Goal: Task Accomplishment & Management: Use online tool/utility

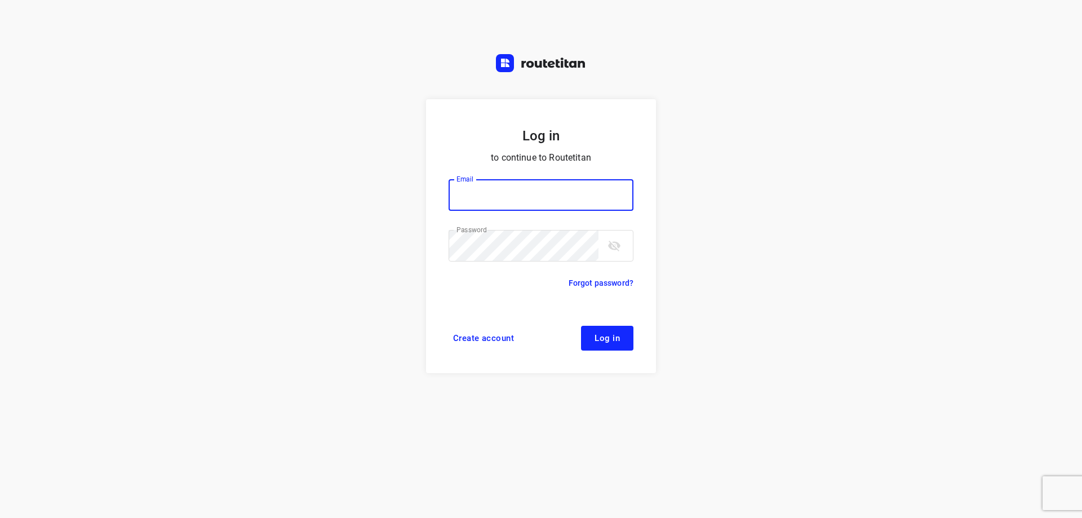
type input "[EMAIL_ADDRESS][DOMAIN_NAME]"
click at [606, 341] on span "Log in" at bounding box center [607, 338] width 25 height 9
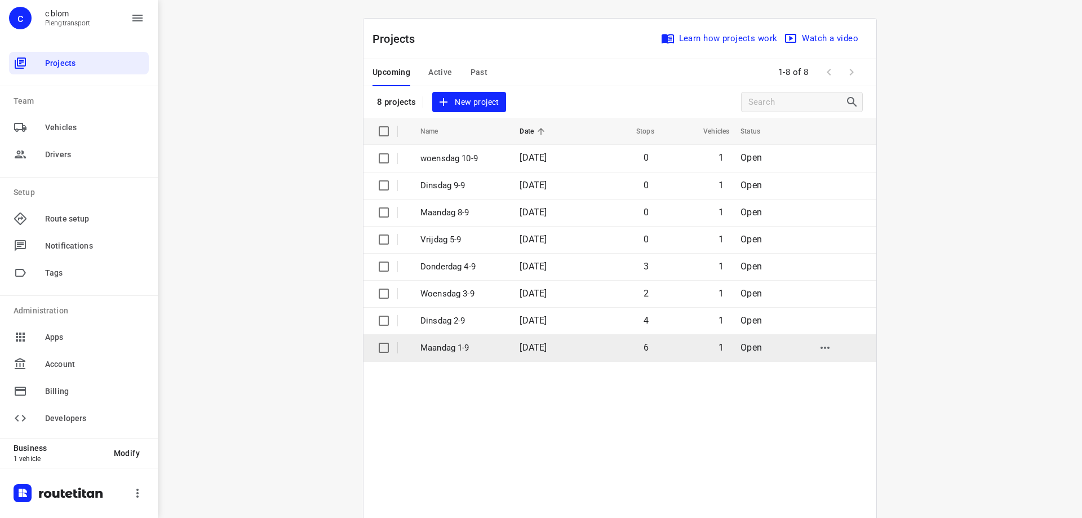
click at [543, 352] on span "[DATE]" at bounding box center [533, 347] width 27 height 11
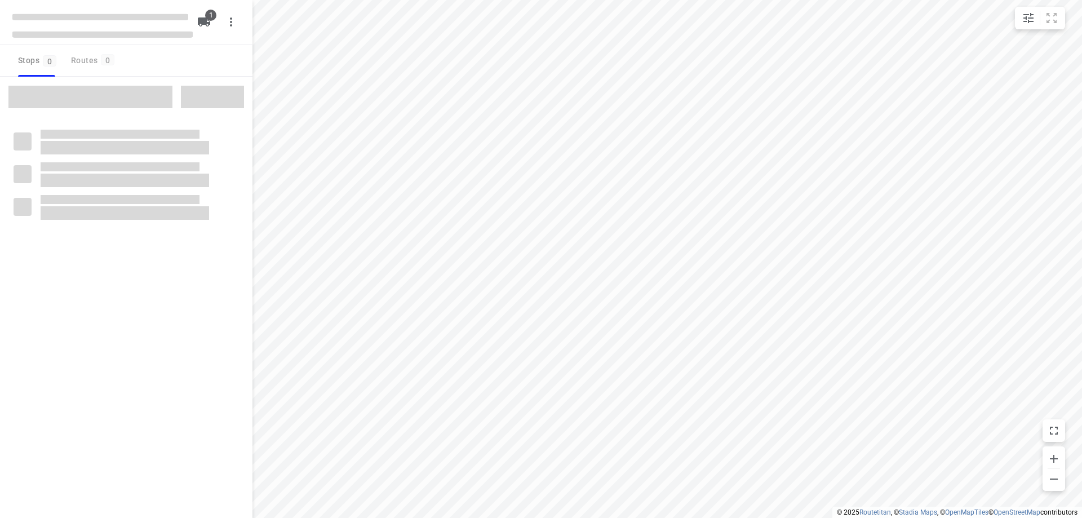
type input "distance"
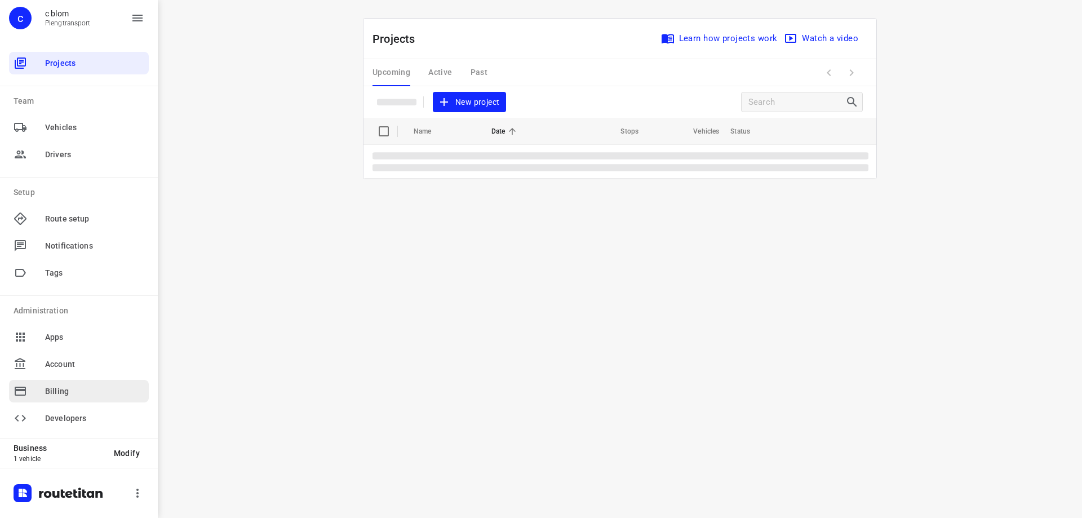
click at [61, 388] on span "Billing" at bounding box center [94, 392] width 99 height 12
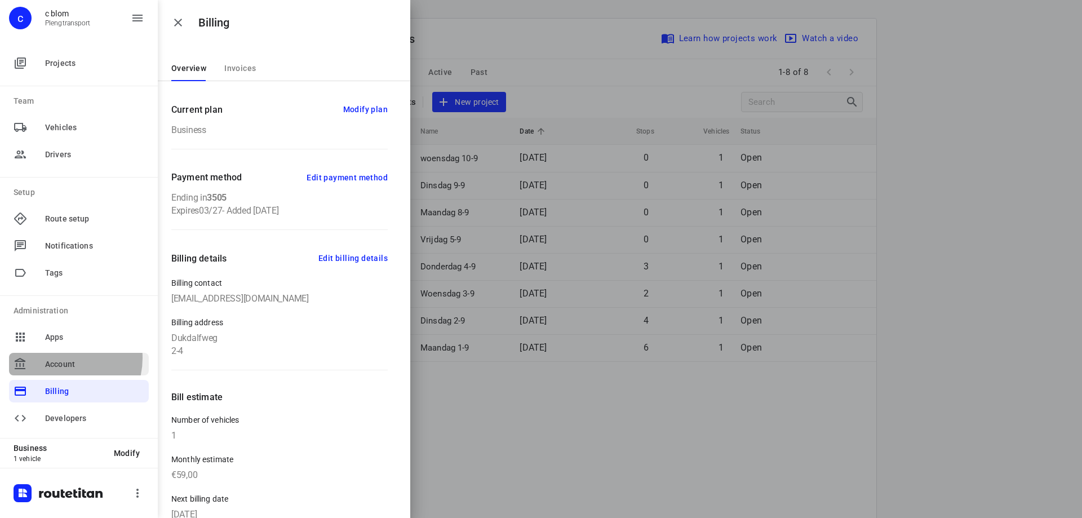
click at [59, 358] on span "Account" at bounding box center [94, 364] width 99 height 12
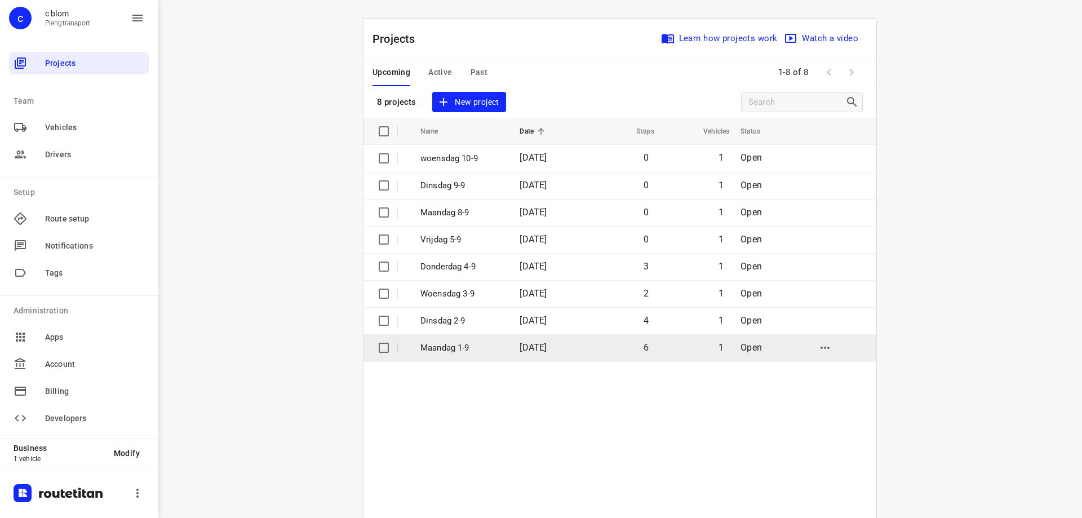
click at [484, 346] on p "Maandag 1-9" at bounding box center [461, 348] width 82 height 13
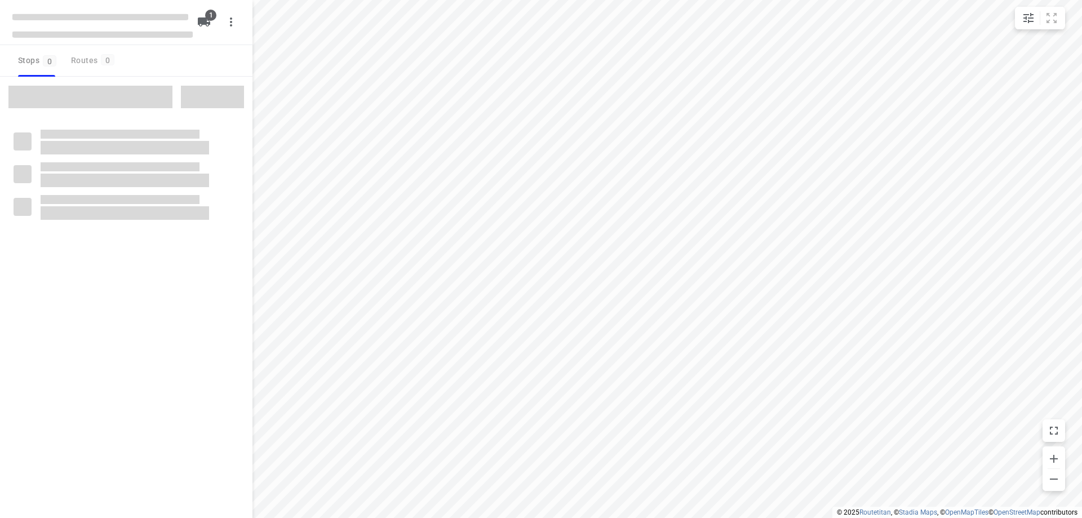
type input "distance"
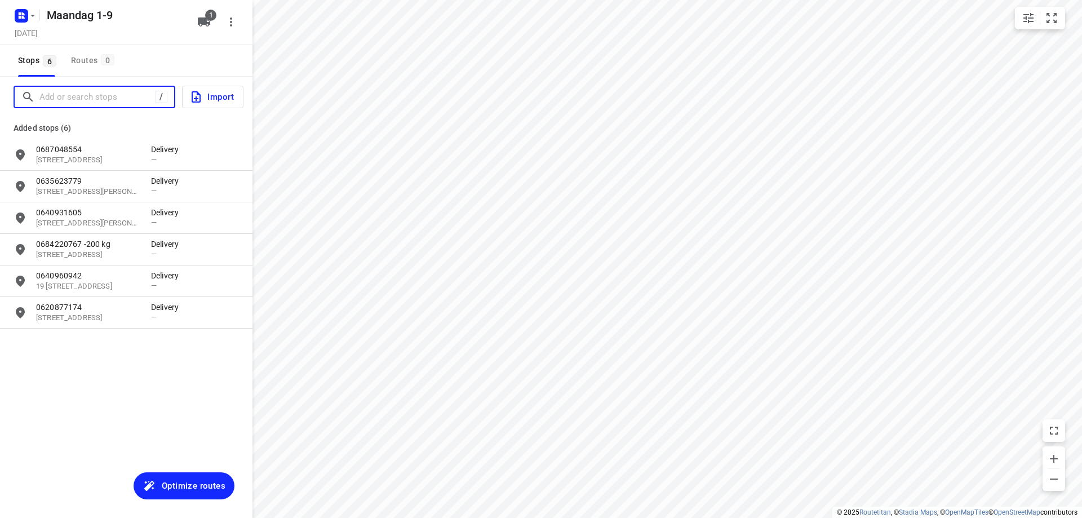
click at [119, 101] on input "Add or search stops" at bounding box center [97, 96] width 116 height 17
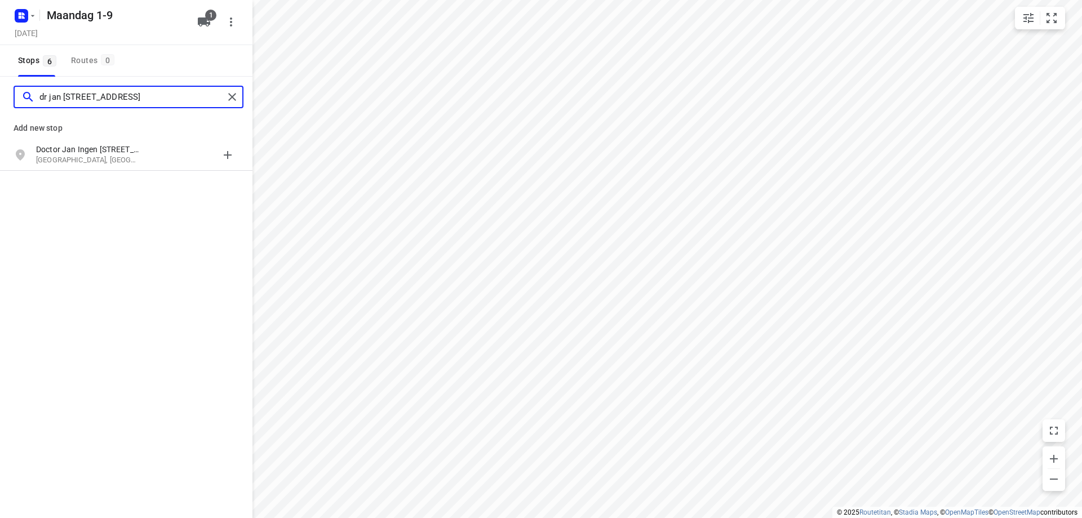
type input "dr jan [STREET_ADDRESS]"
click at [123, 160] on p "[GEOGRAPHIC_DATA], [GEOGRAPHIC_DATA]" at bounding box center [88, 160] width 104 height 11
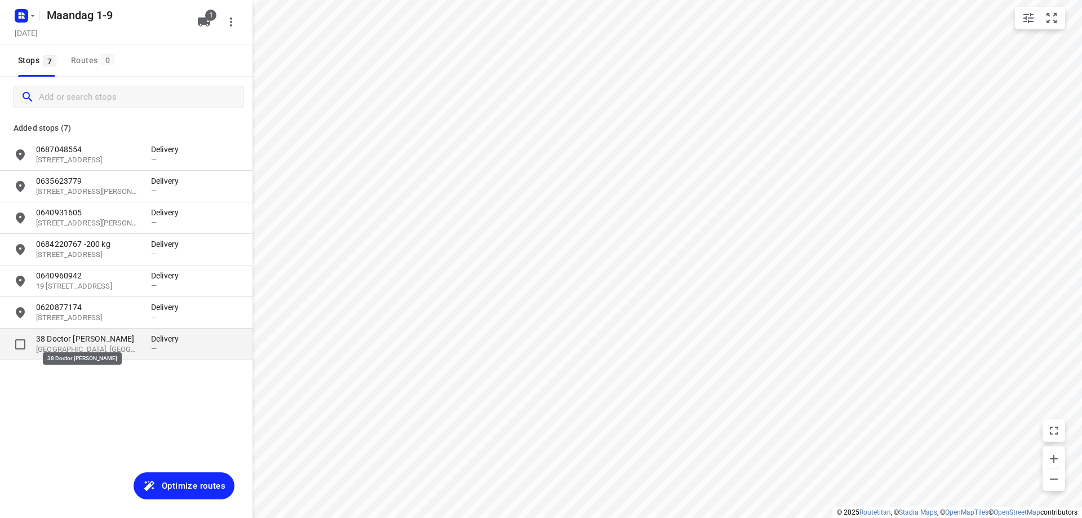
click at [125, 335] on p "38 Doctor [PERSON_NAME]" at bounding box center [88, 338] width 104 height 11
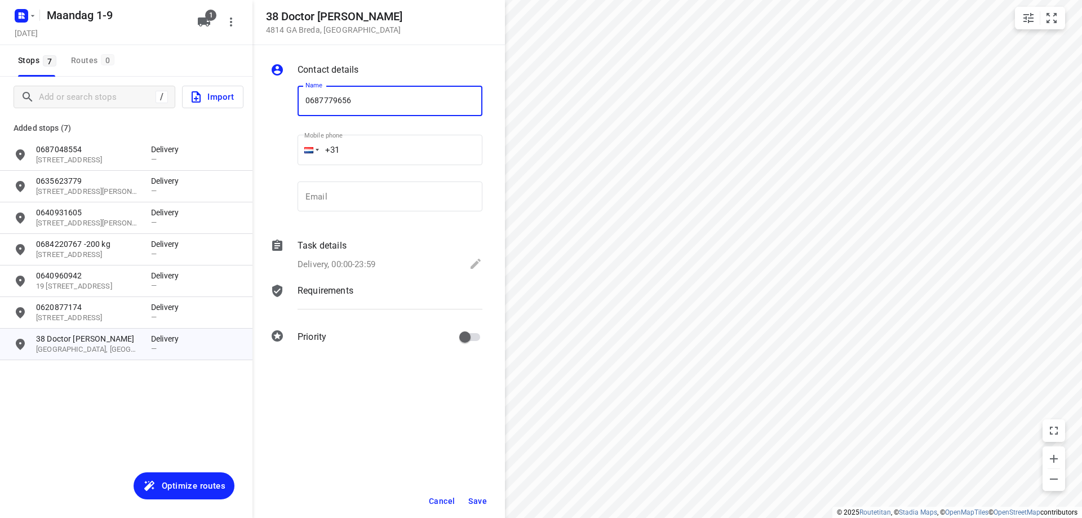
type input "0687779656"
click at [485, 501] on span "Save" at bounding box center [477, 501] width 19 height 9
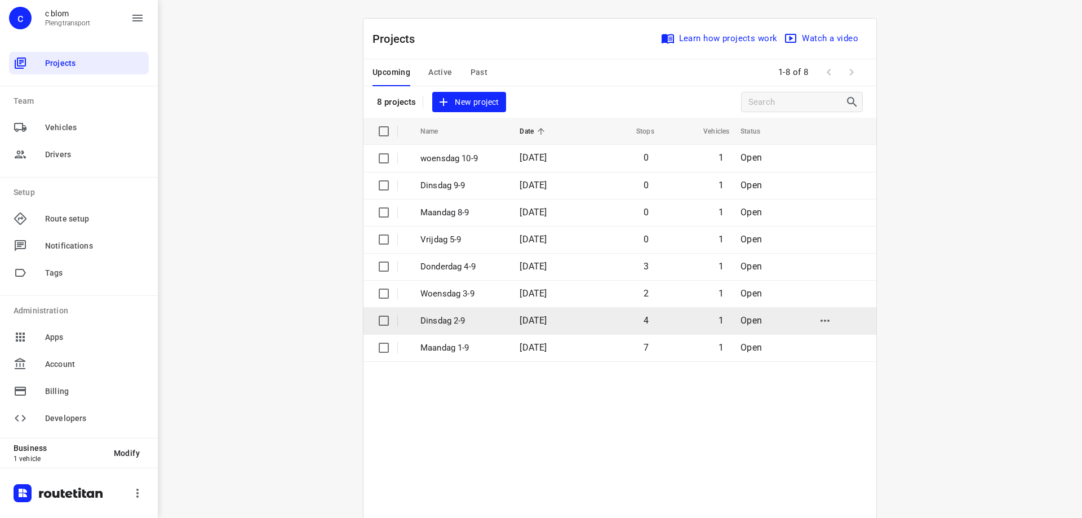
click at [479, 320] on p "Dinsdag 2-9" at bounding box center [461, 321] width 82 height 13
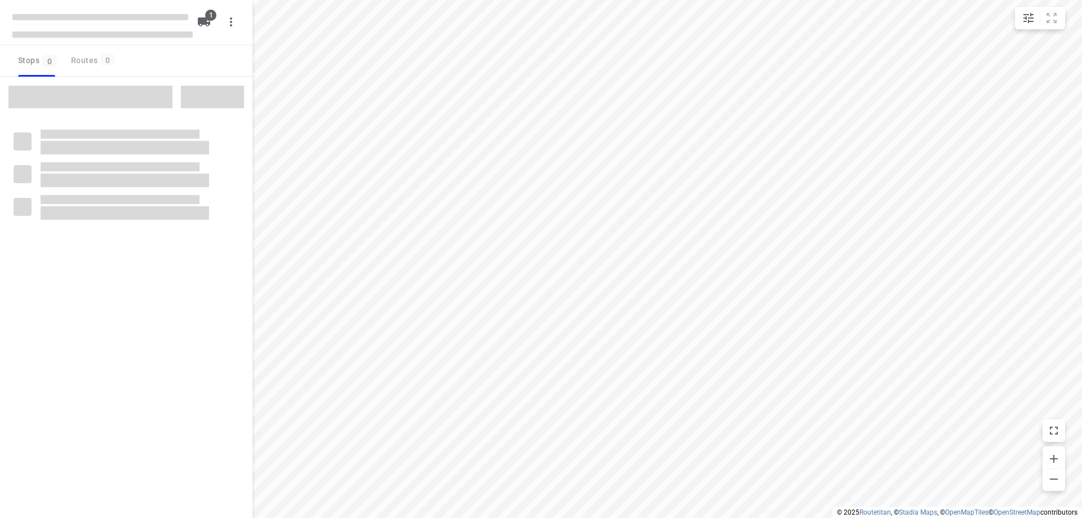
type input "distance"
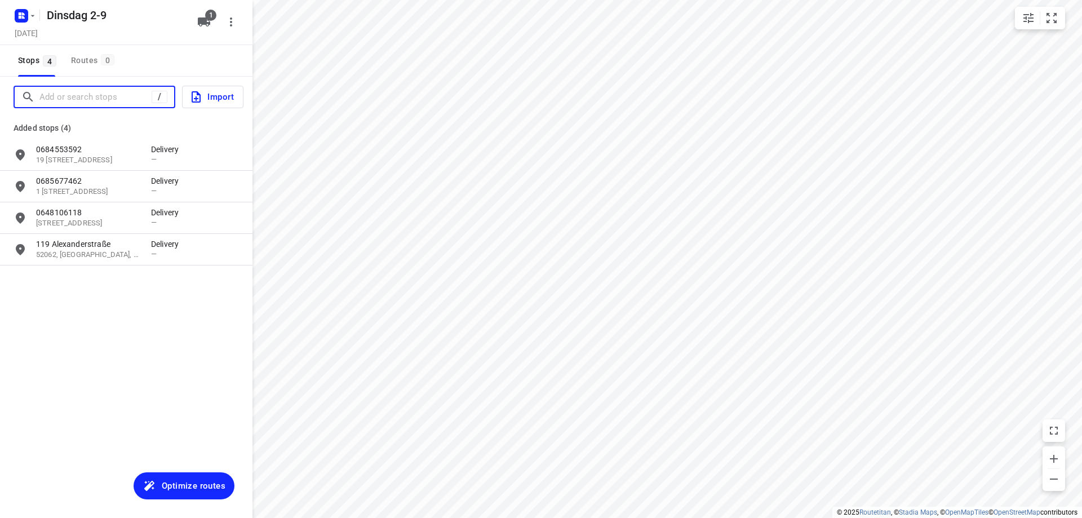
click at [99, 100] on input "Add or search stops" at bounding box center [95, 96] width 112 height 17
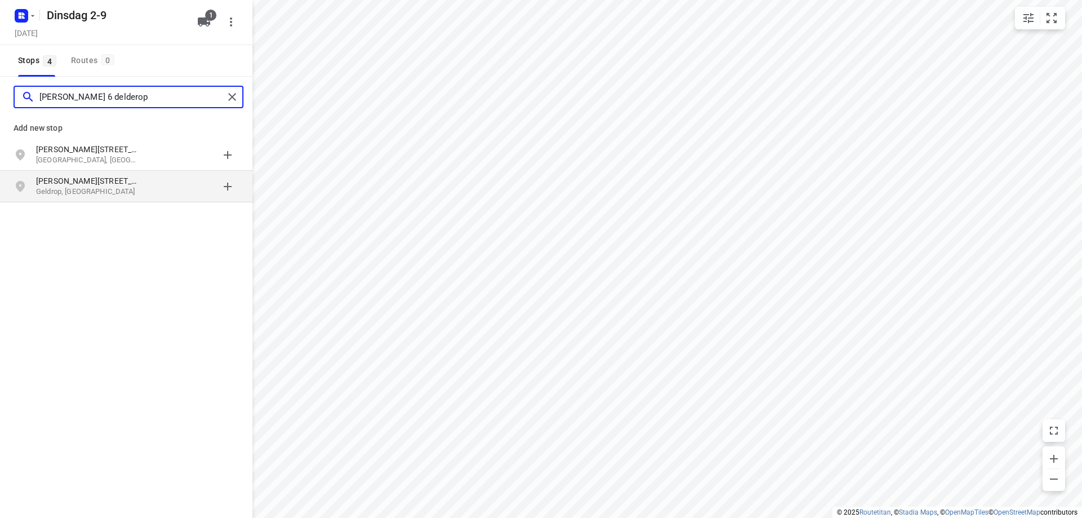
type input "[PERSON_NAME] 6 delderop"
click at [114, 186] on p "[PERSON_NAME][STREET_ADDRESS]" at bounding box center [88, 180] width 104 height 11
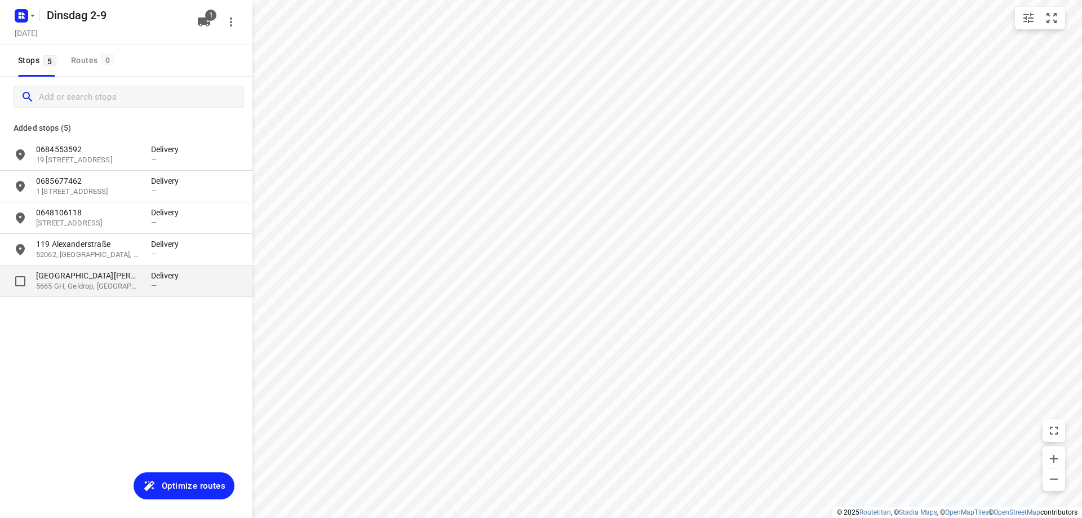
click at [145, 284] on div "6 [PERSON_NAME][STREET_ADDRESS]" at bounding box center [93, 281] width 115 height 22
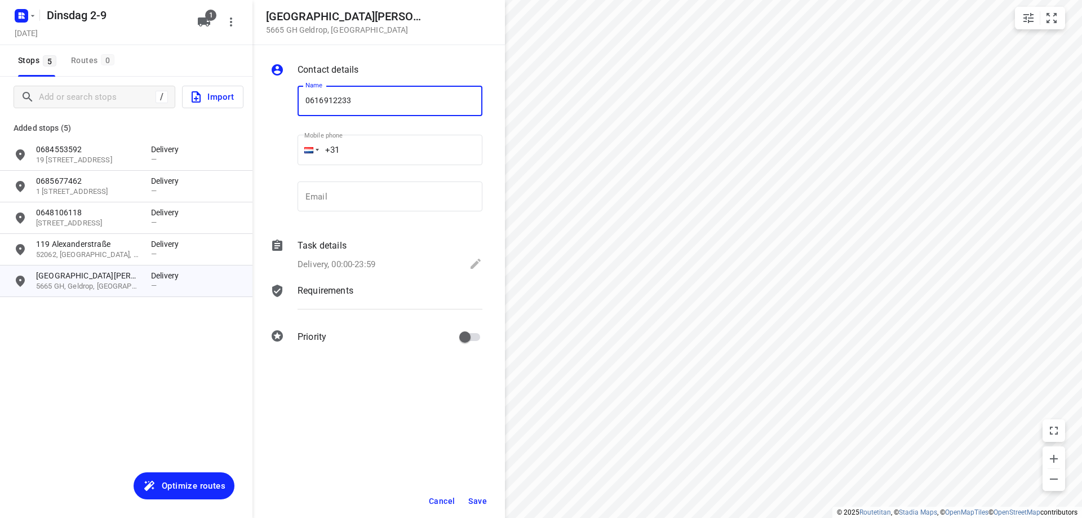
type input "0616912233"
click at [476, 500] on span "Save" at bounding box center [477, 501] width 19 height 9
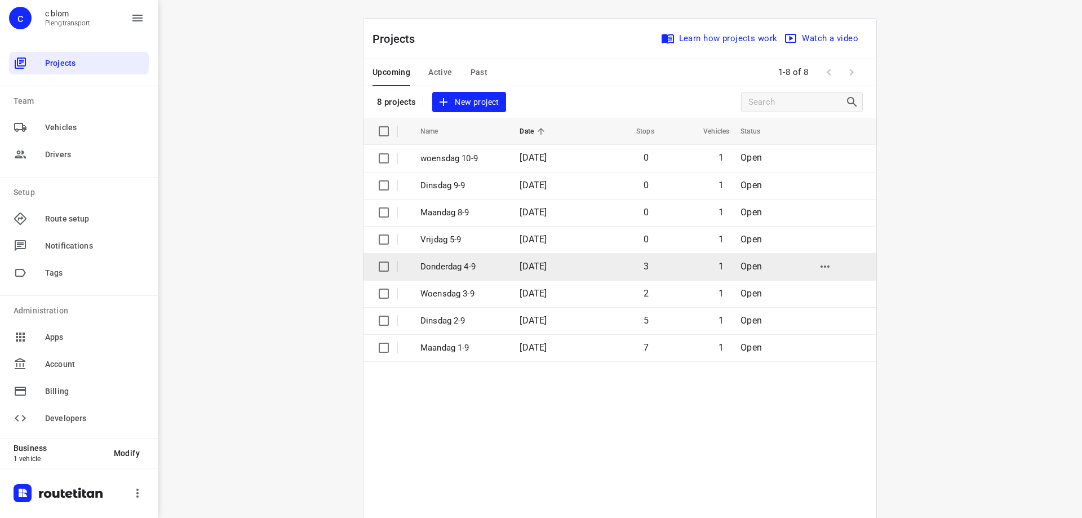
click at [503, 260] on td "Donderdag 4-9" at bounding box center [459, 266] width 101 height 27
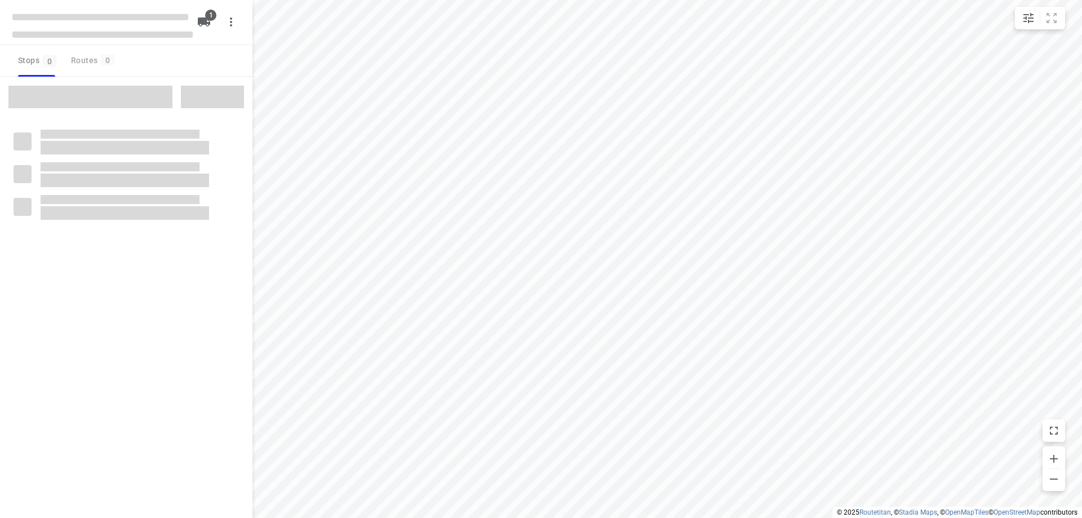
type input "distance"
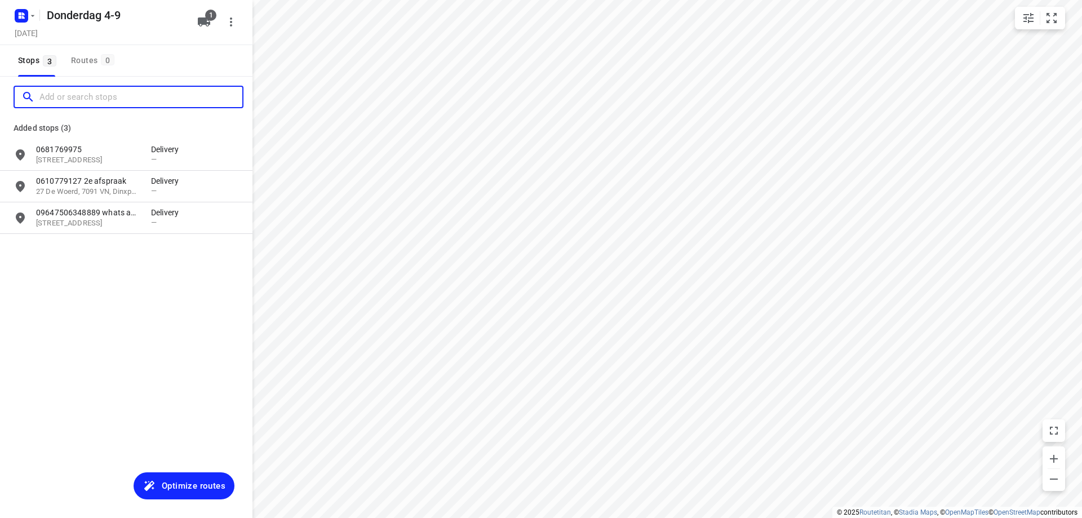
click at [81, 94] on input "Add or search stops" at bounding box center [140, 96] width 203 height 17
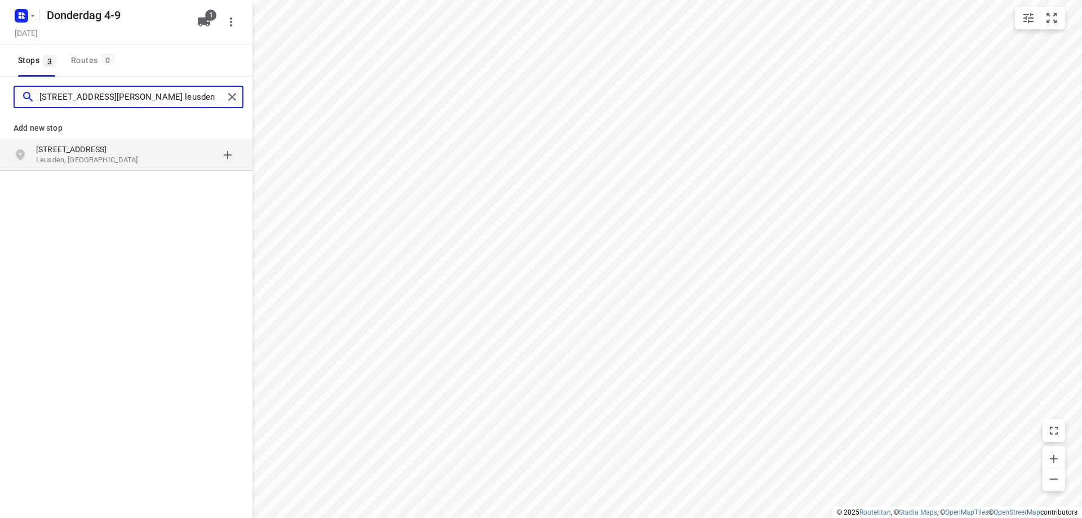
type input "[STREET_ADDRESS][PERSON_NAME] leusden"
click at [94, 161] on p "Leusden, [GEOGRAPHIC_DATA]" at bounding box center [88, 160] width 104 height 11
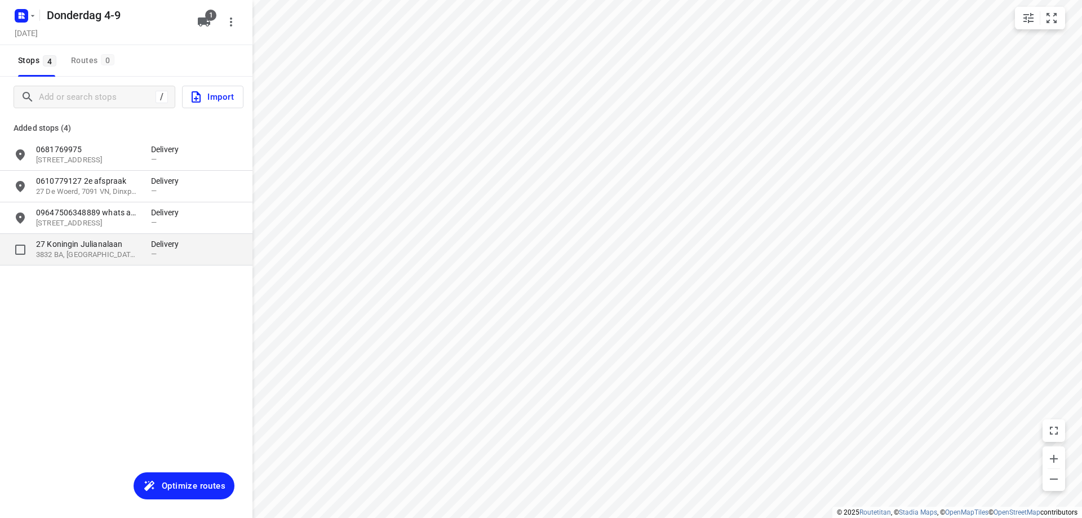
click at [118, 253] on p "3832 BA, [GEOGRAPHIC_DATA], [GEOGRAPHIC_DATA]" at bounding box center [88, 255] width 104 height 11
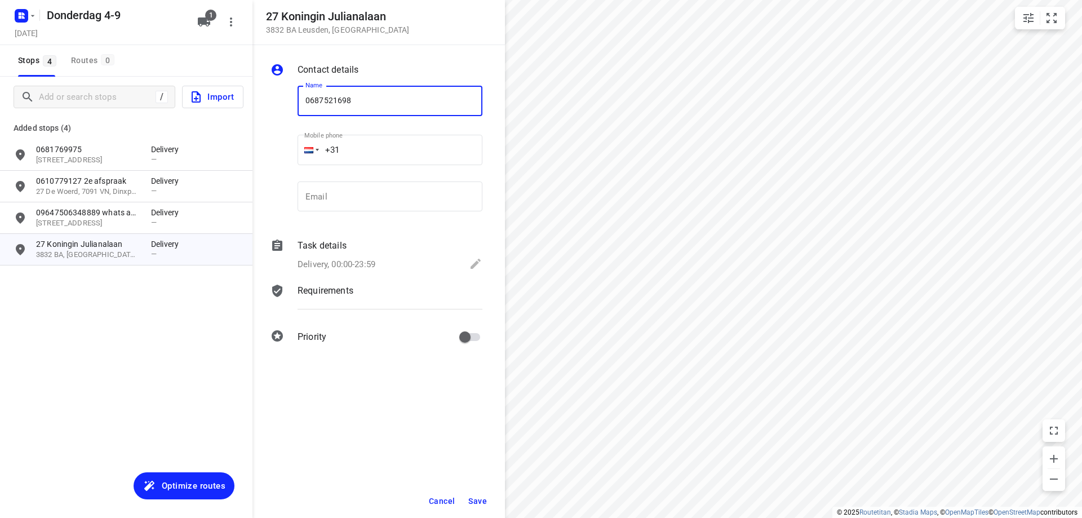
type input "0687521698"
click at [482, 495] on button "Save" at bounding box center [478, 501] width 28 height 20
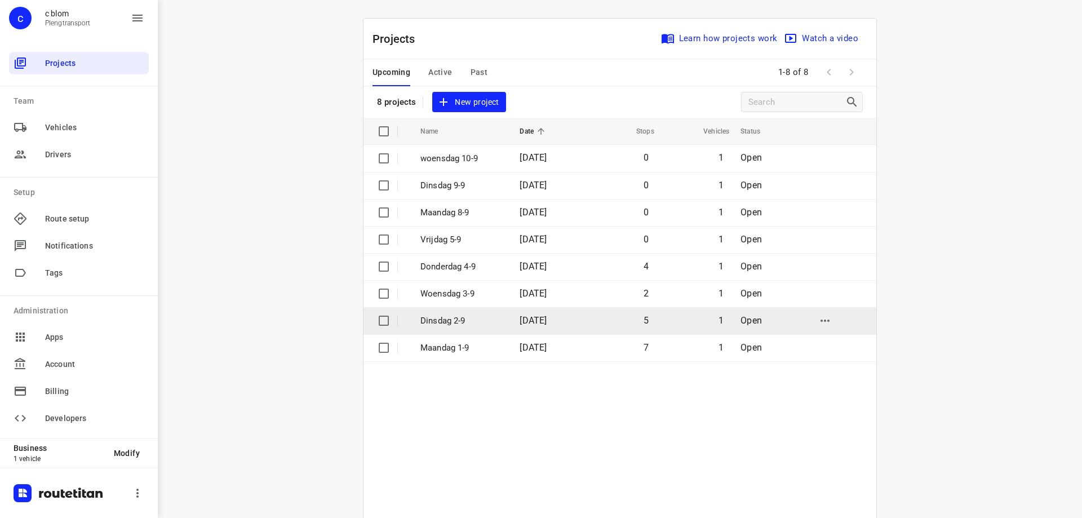
click at [523, 325] on span "[DATE]" at bounding box center [533, 320] width 27 height 11
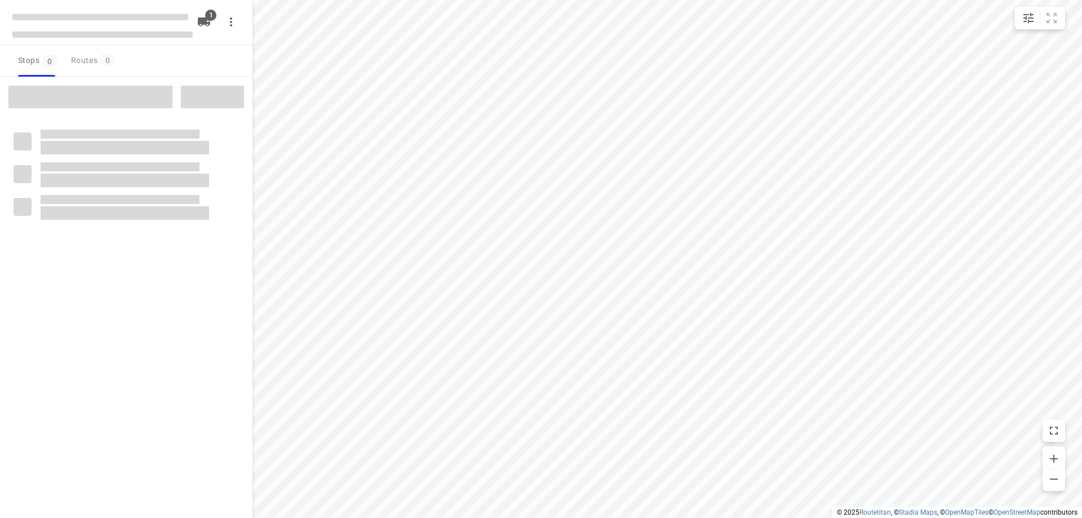
type input "distance"
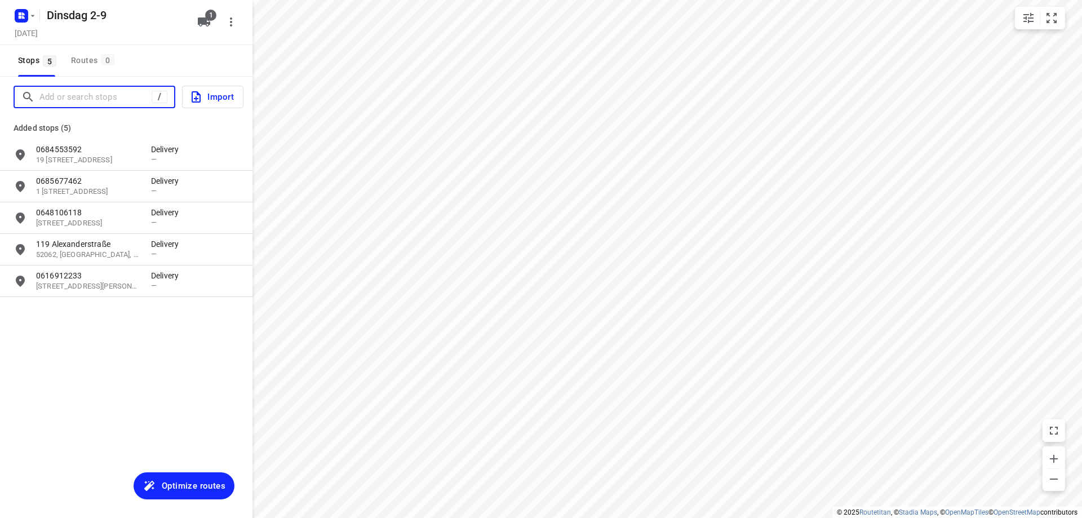
click at [122, 99] on input "Add or search stops" at bounding box center [95, 96] width 112 height 17
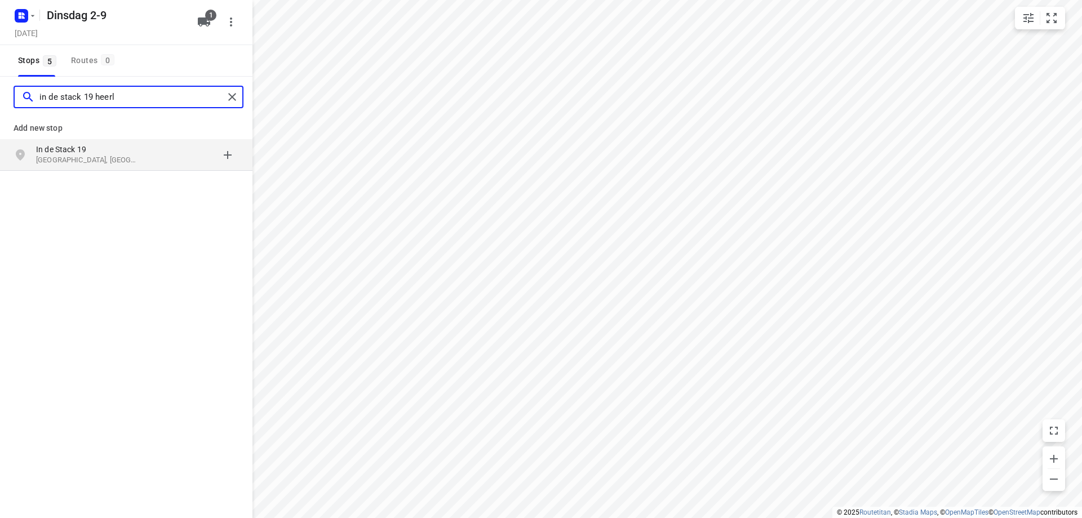
type input "in de stack 19 heerl"
click at [124, 150] on p "In de Stack 19" at bounding box center [88, 149] width 104 height 11
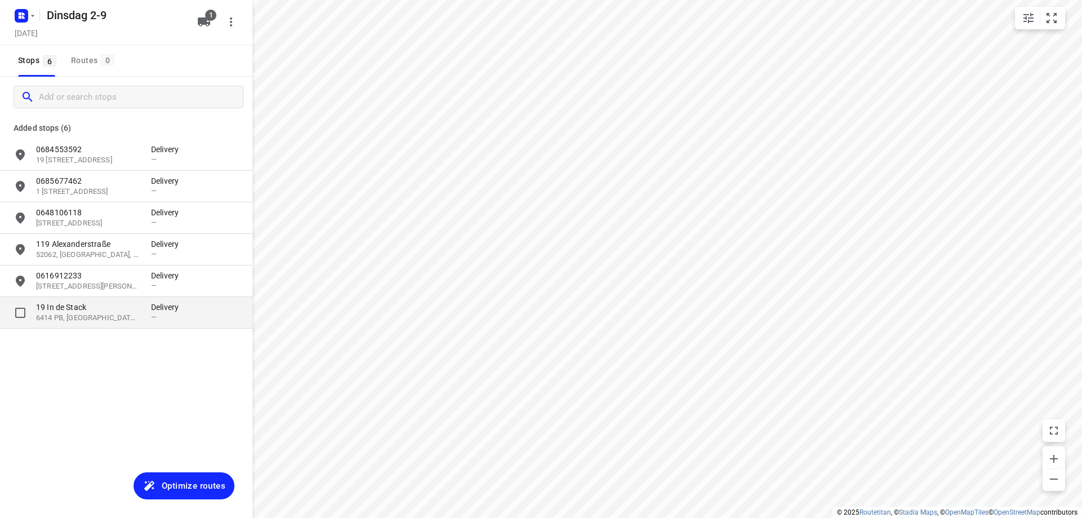
click at [130, 312] on p "19 In de Stack" at bounding box center [88, 307] width 104 height 11
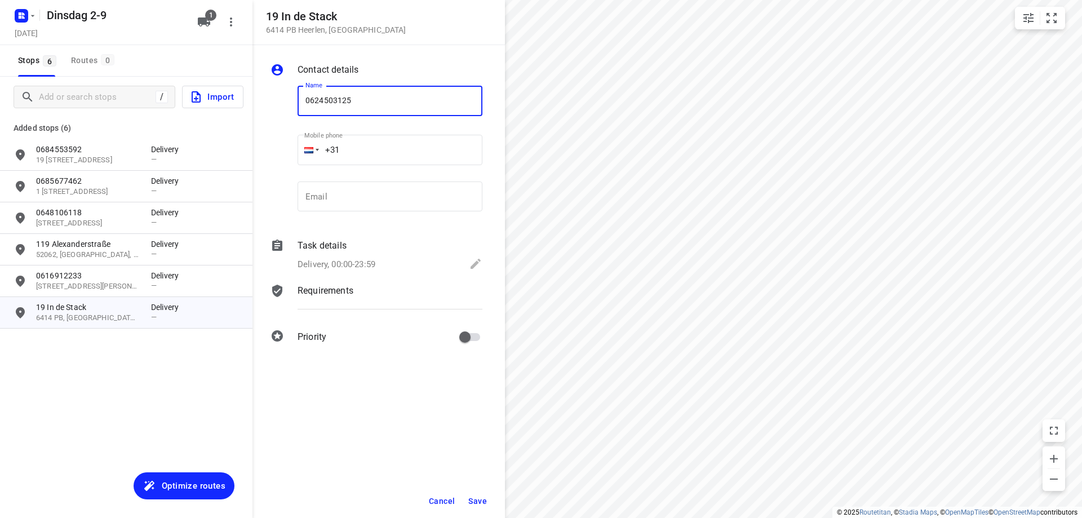
type input "0624503125"
click at [473, 497] on span "Save" at bounding box center [477, 501] width 19 height 9
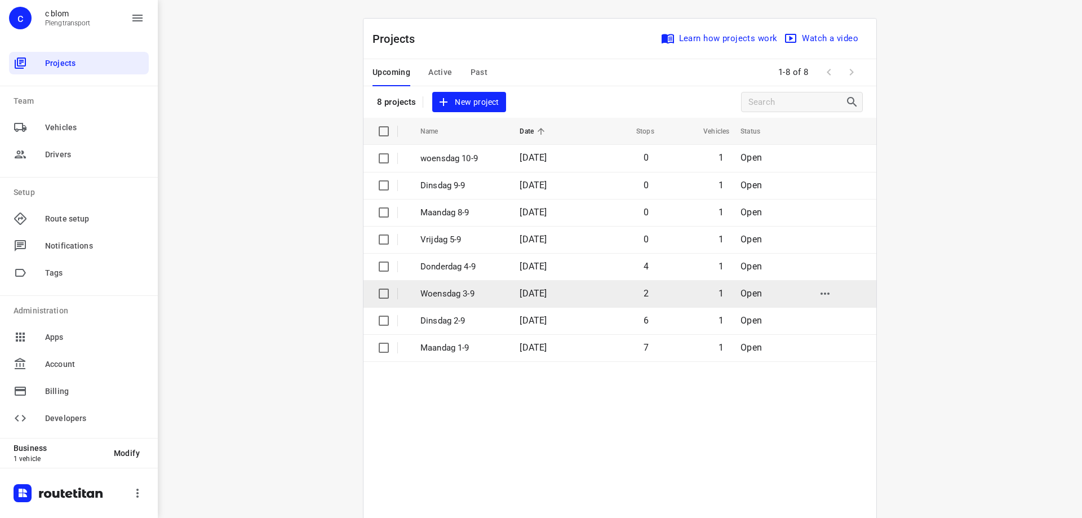
click at [483, 293] on p "Woensdag 3-9" at bounding box center [461, 293] width 82 height 13
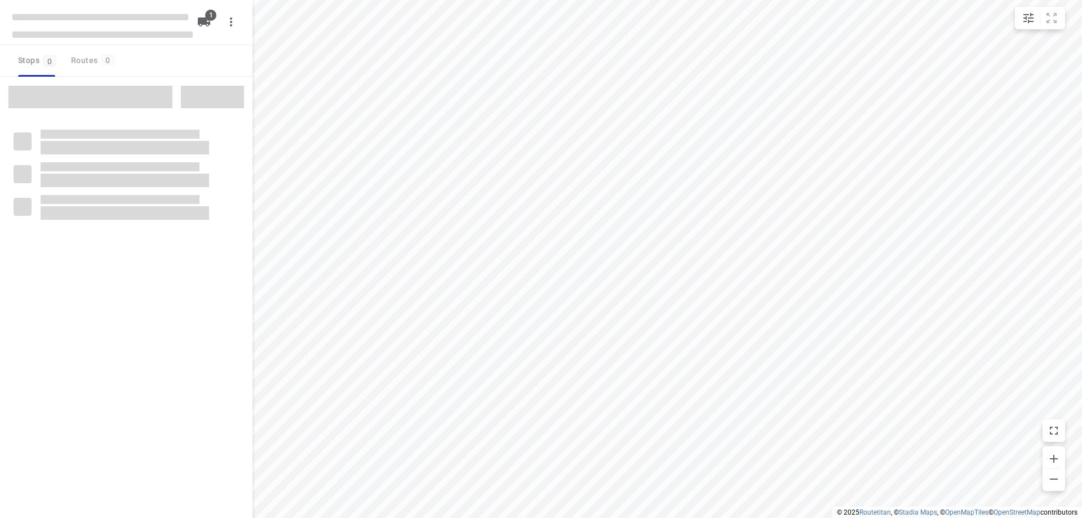
type input "distance"
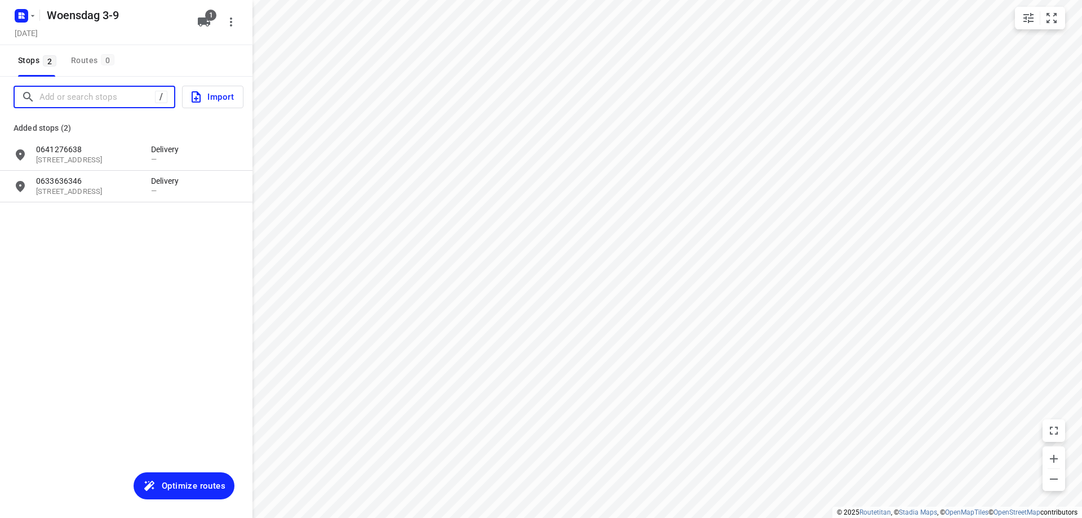
click at [113, 92] on input "Add or search stops" at bounding box center [97, 96] width 116 height 17
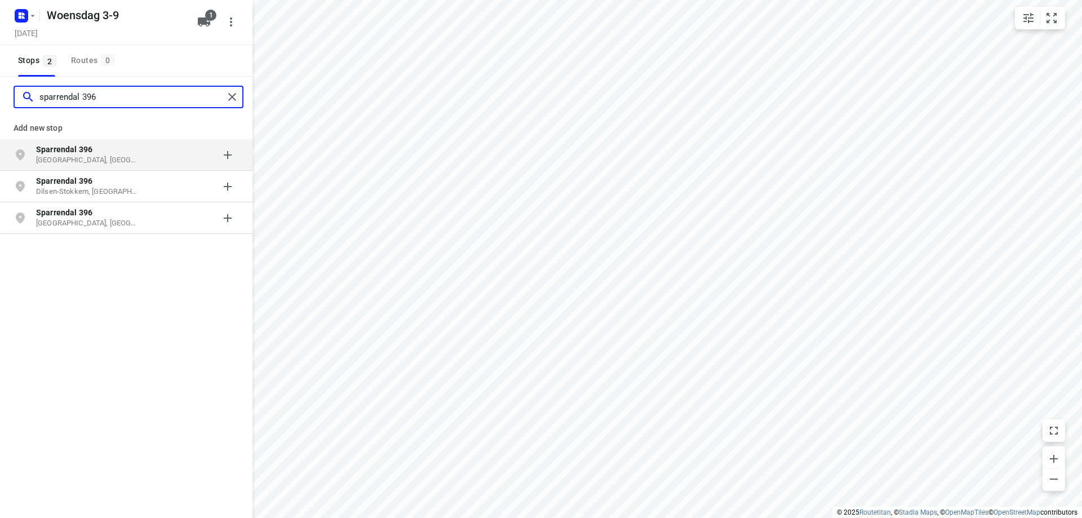
type input "sparrendal 396"
click at [117, 148] on p "Sparrendal 396" at bounding box center [88, 149] width 104 height 11
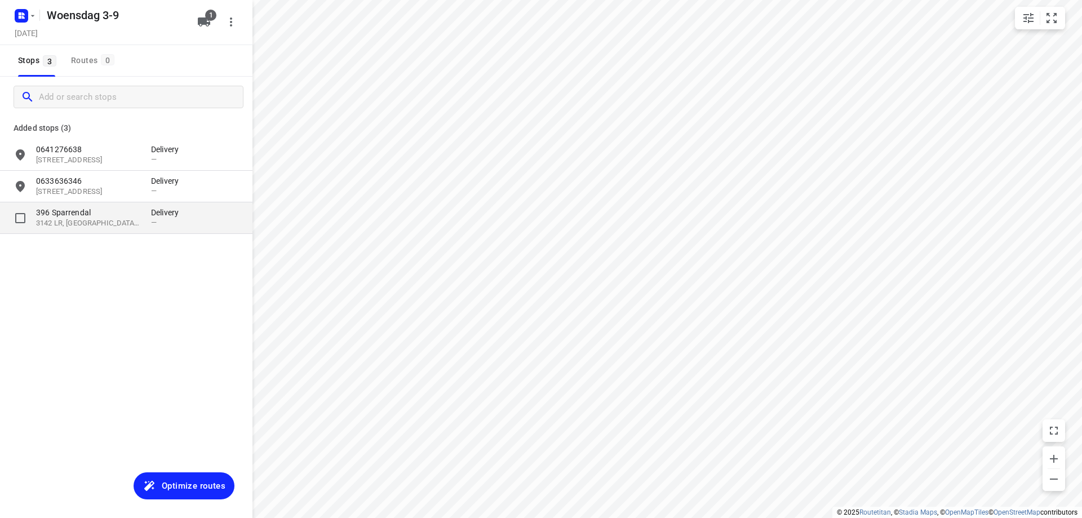
click at [105, 219] on p "3142 LR, [GEOGRAPHIC_DATA], [GEOGRAPHIC_DATA]" at bounding box center [88, 223] width 104 height 11
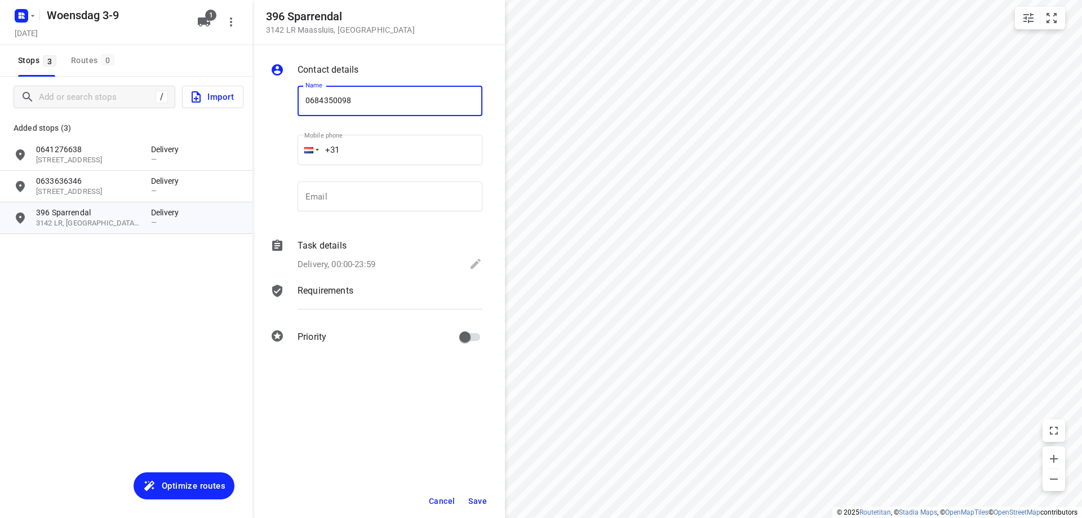
type input "0684350098"
click at [475, 500] on span "Save" at bounding box center [477, 501] width 19 height 9
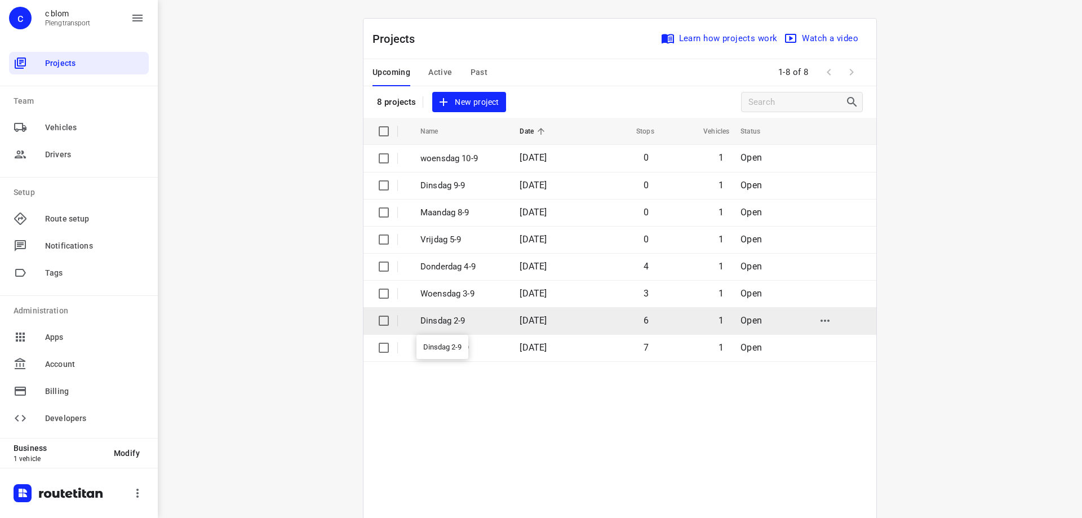
click at [453, 320] on p "Dinsdag 2-9" at bounding box center [461, 321] width 82 height 13
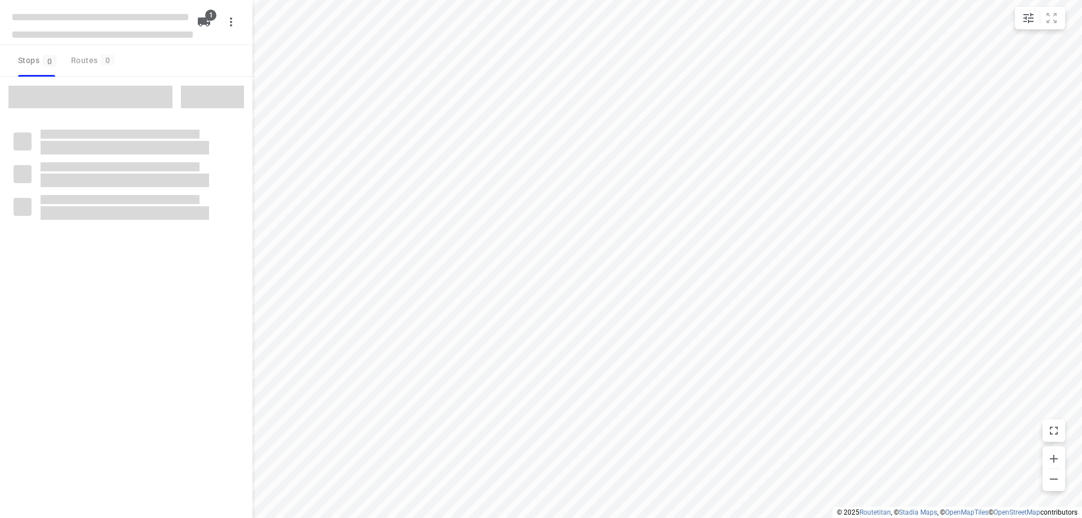
type input "distance"
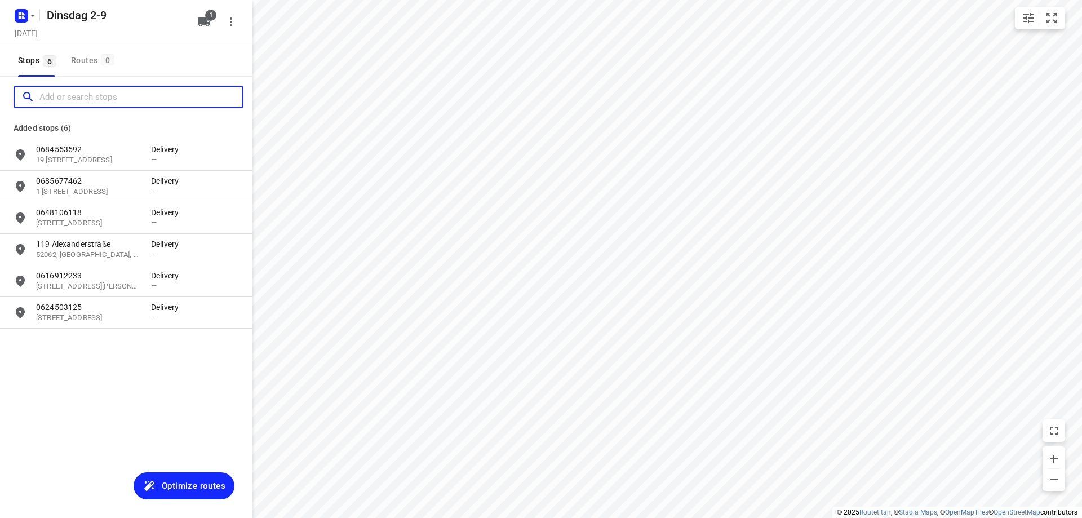
click at [109, 102] on input "Add or search stops" at bounding box center [140, 96] width 203 height 17
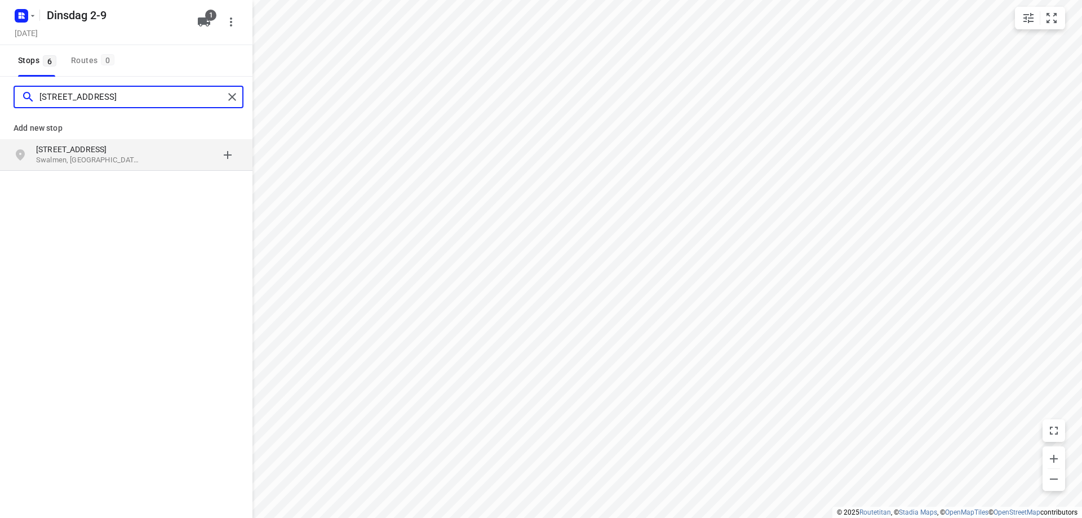
type input "[STREET_ADDRESS]"
click at [145, 159] on div "[STREET_ADDRESS]" at bounding box center [93, 155] width 115 height 23
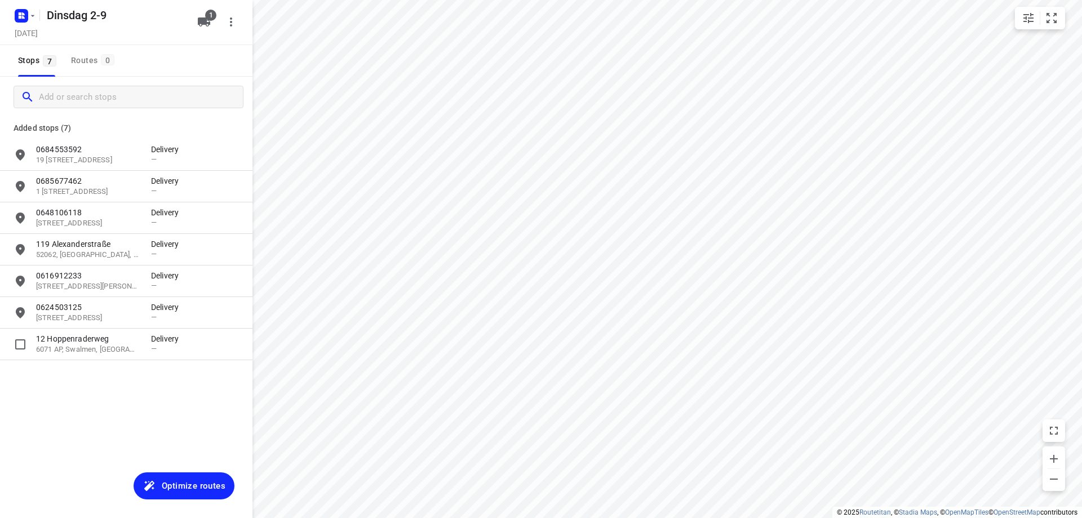
click at [148, 345] on div "12 [STREET_ADDRESS]" at bounding box center [93, 344] width 115 height 22
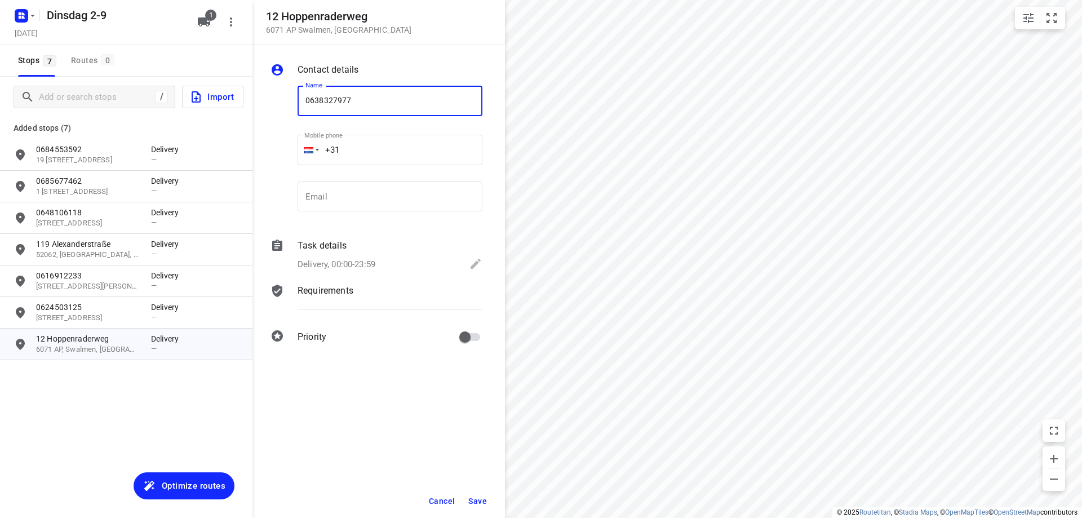
type input "0638327977"
click at [487, 498] on button "Save" at bounding box center [478, 501] width 28 height 20
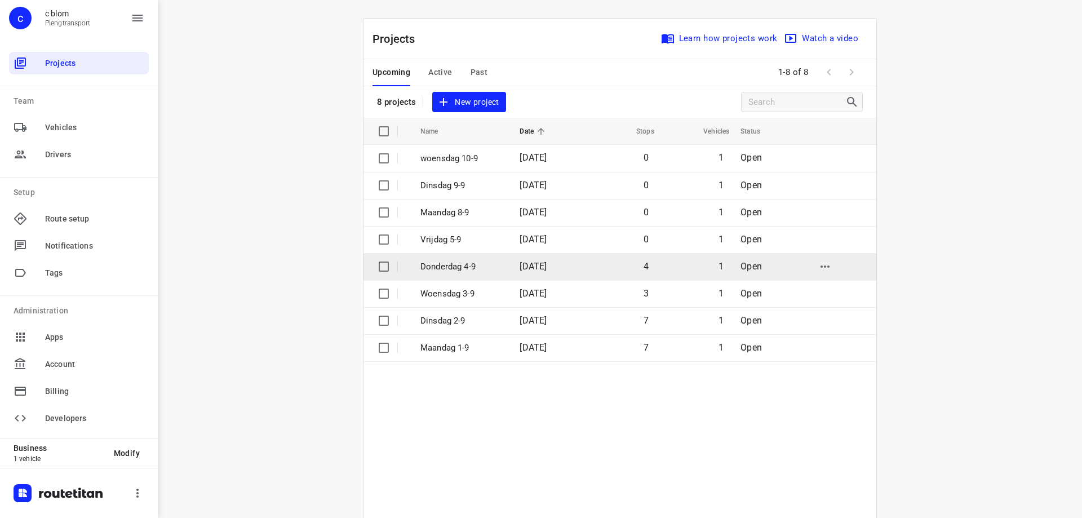
click at [491, 270] on p "Donderdag 4-9" at bounding box center [461, 266] width 82 height 13
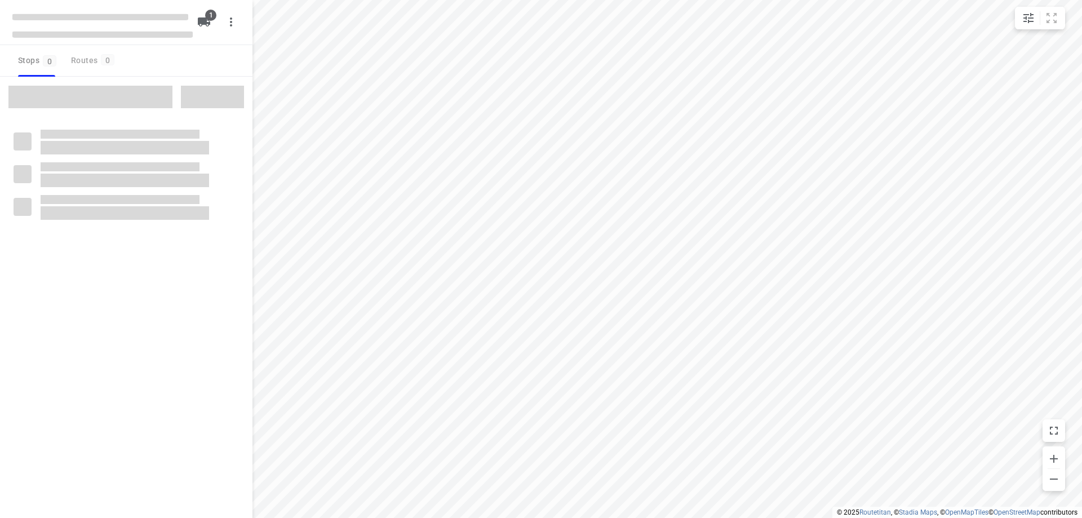
type input "distance"
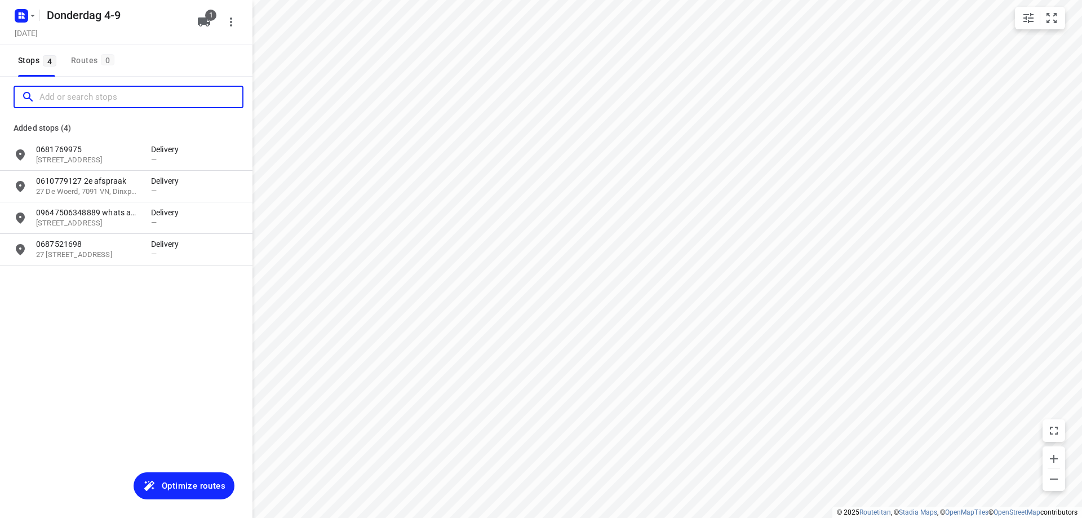
click at [107, 96] on input "Add or search stops" at bounding box center [140, 96] width 203 height 17
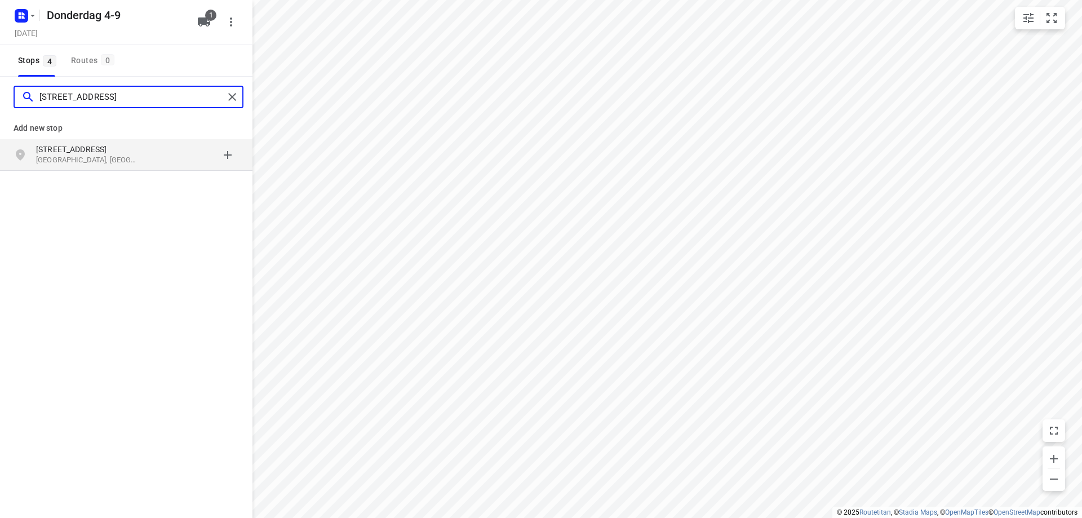
type input "[STREET_ADDRESS]"
click at [120, 150] on p "[STREET_ADDRESS]" at bounding box center [88, 149] width 104 height 11
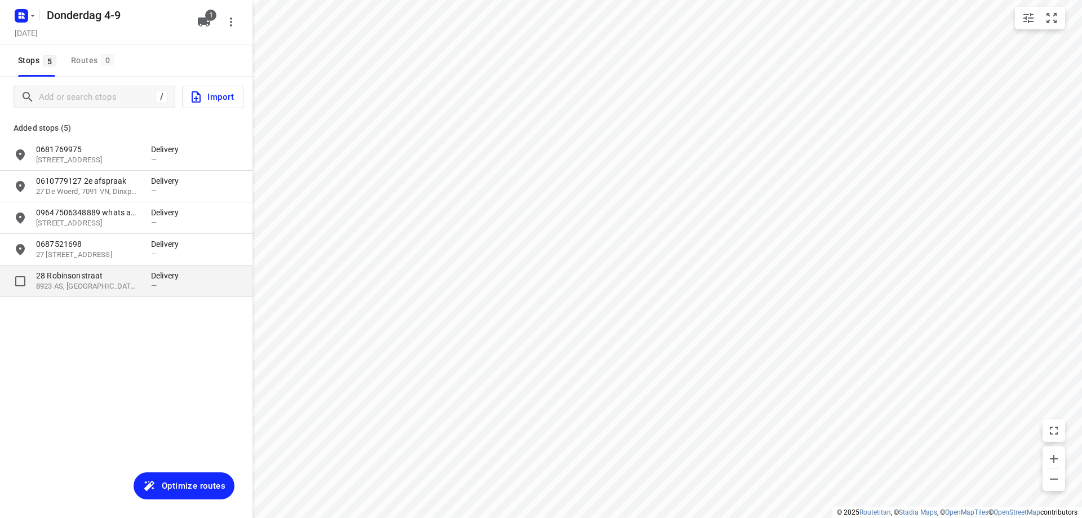
click at [144, 284] on div "[STREET_ADDRESS]" at bounding box center [93, 281] width 115 height 22
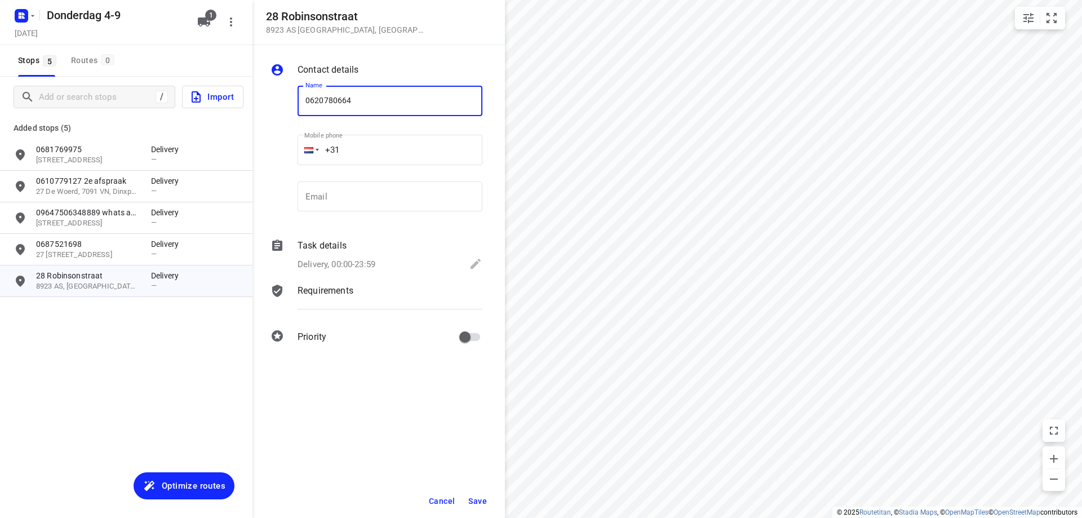
type input "0620780664"
click at [476, 506] on button "Save" at bounding box center [478, 501] width 28 height 20
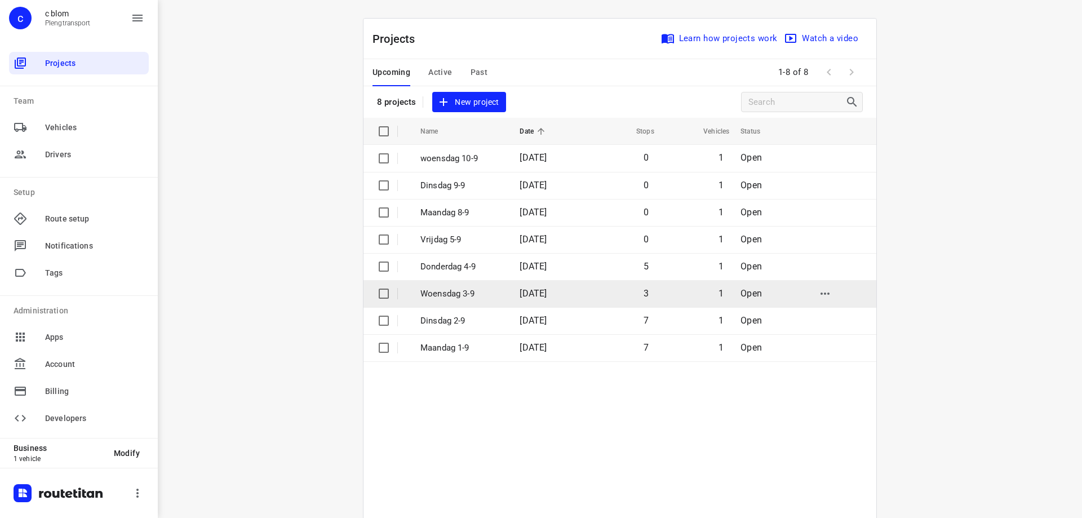
click at [456, 290] on p "Woensdag 3-9" at bounding box center [461, 293] width 82 height 13
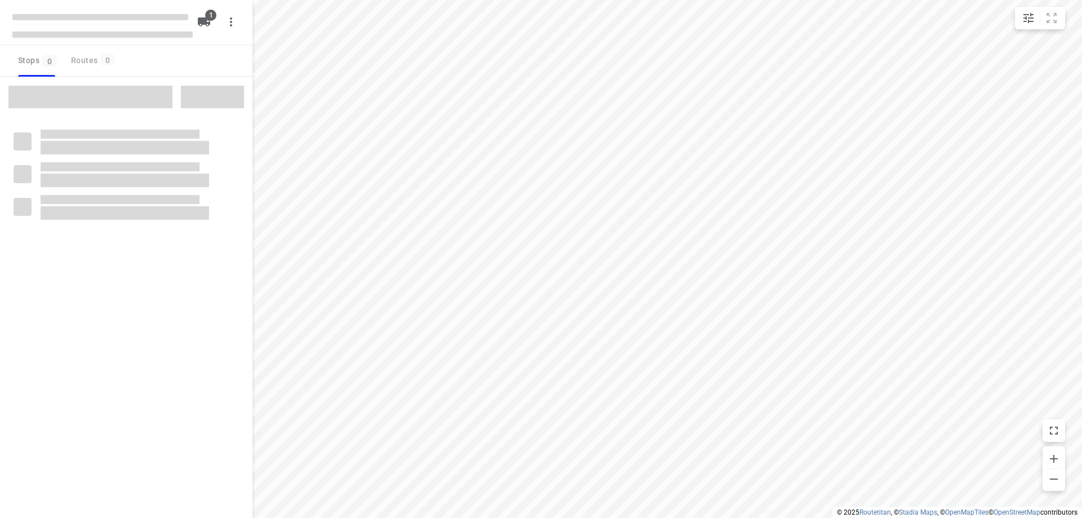
type input "distance"
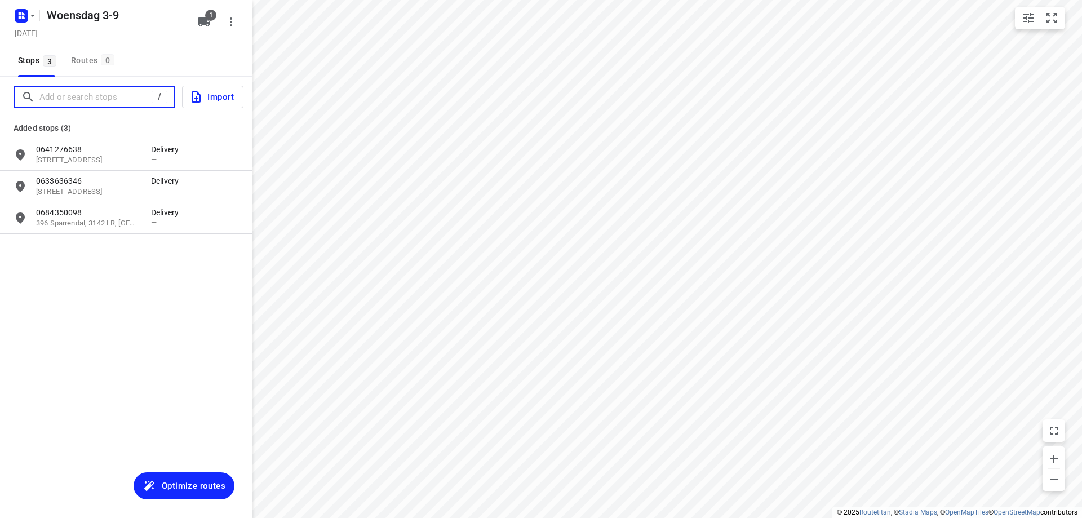
click at [113, 95] on input "Add or search stops" at bounding box center [95, 96] width 112 height 17
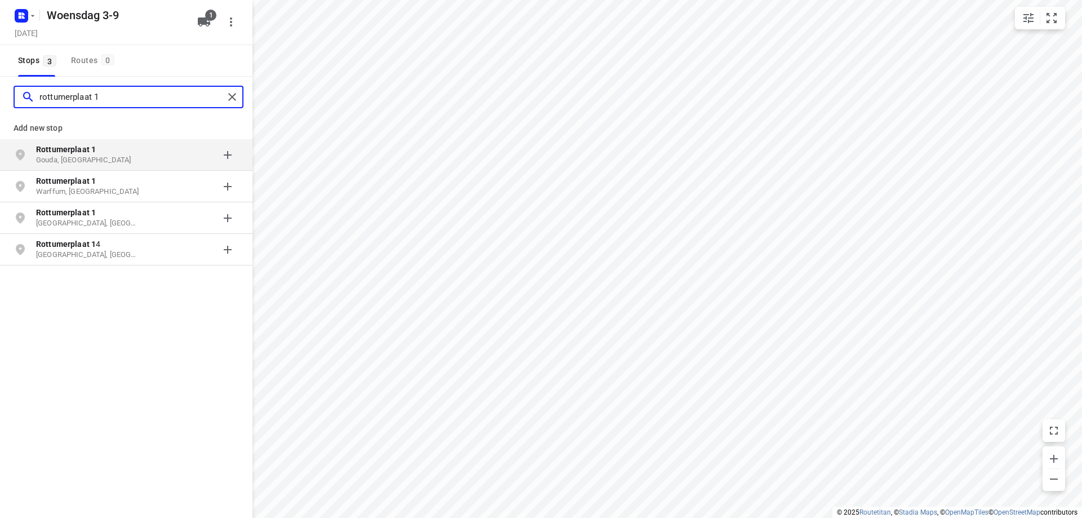
type input "rottumerplaat 1"
click at [110, 156] on p "Gouda, [GEOGRAPHIC_DATA]" at bounding box center [88, 160] width 104 height 11
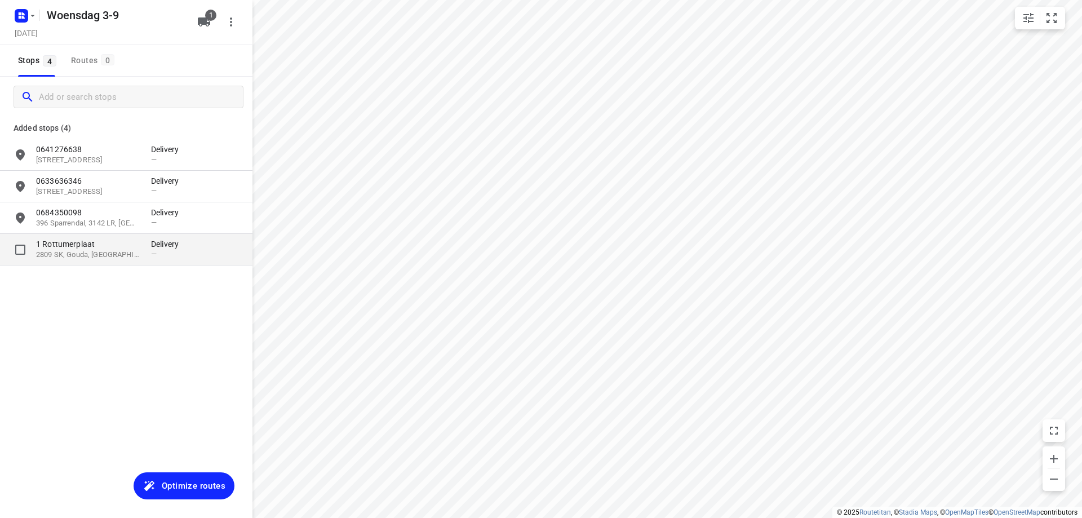
click at [124, 240] on p "1 Rottumerplaat" at bounding box center [88, 243] width 104 height 11
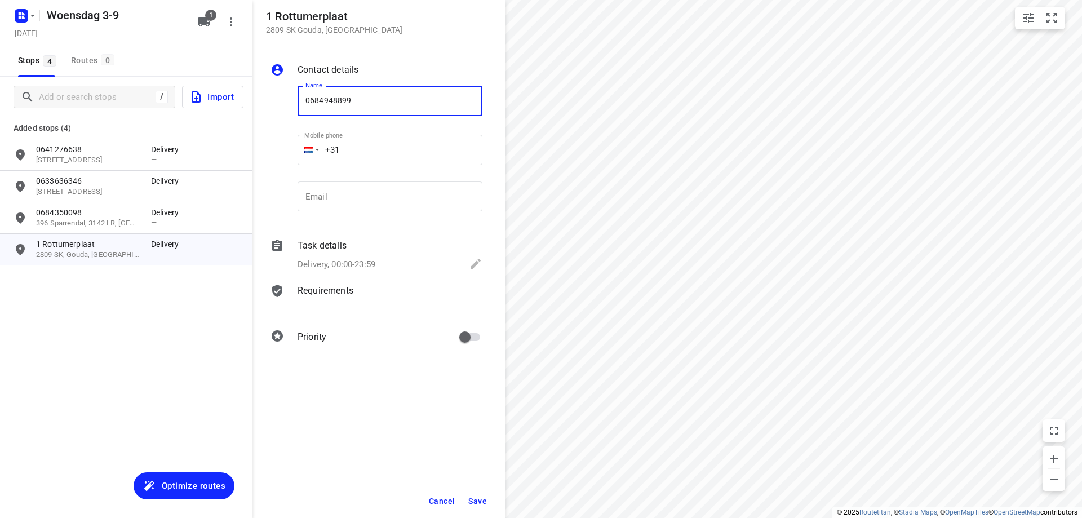
type input "0684948899"
click at [481, 500] on span "Save" at bounding box center [477, 501] width 19 height 9
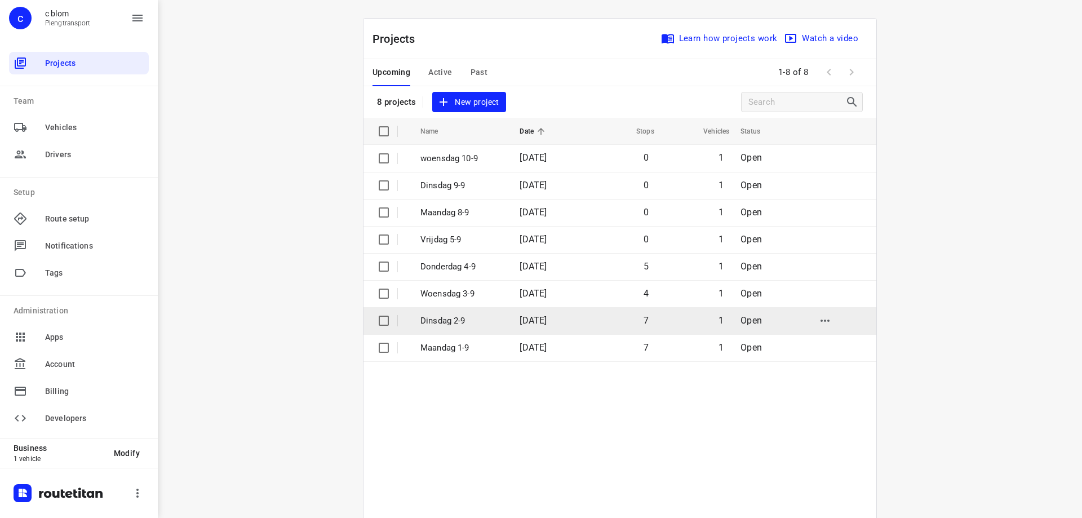
click at [511, 328] on td "[DATE]" at bounding box center [547, 320] width 73 height 27
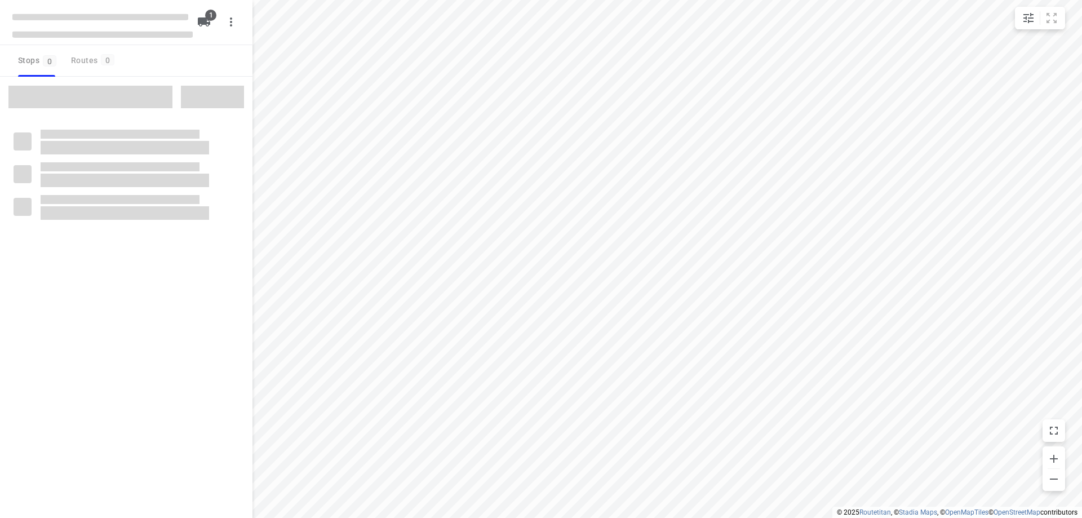
type input "distance"
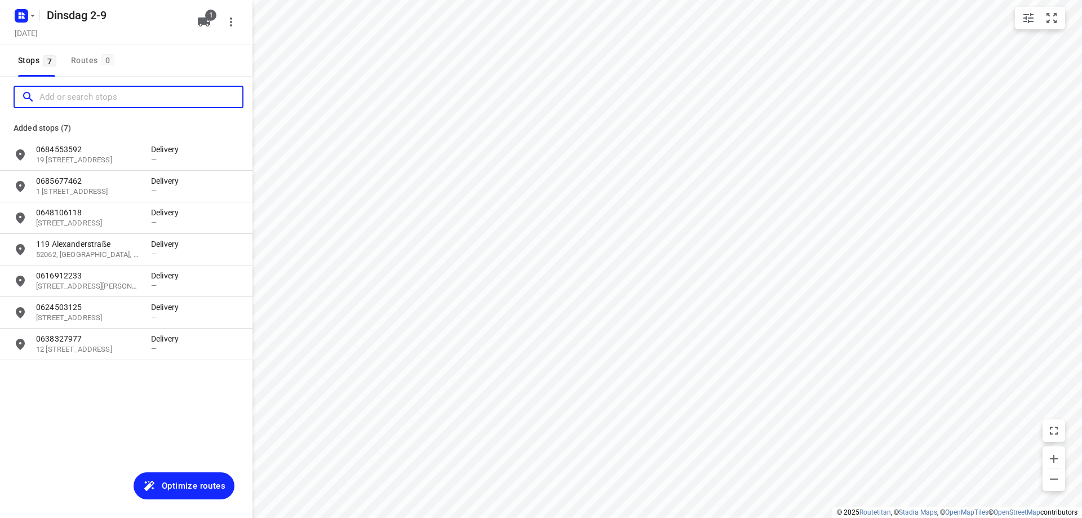
click at [110, 103] on input "Add or search stops" at bounding box center [140, 96] width 203 height 17
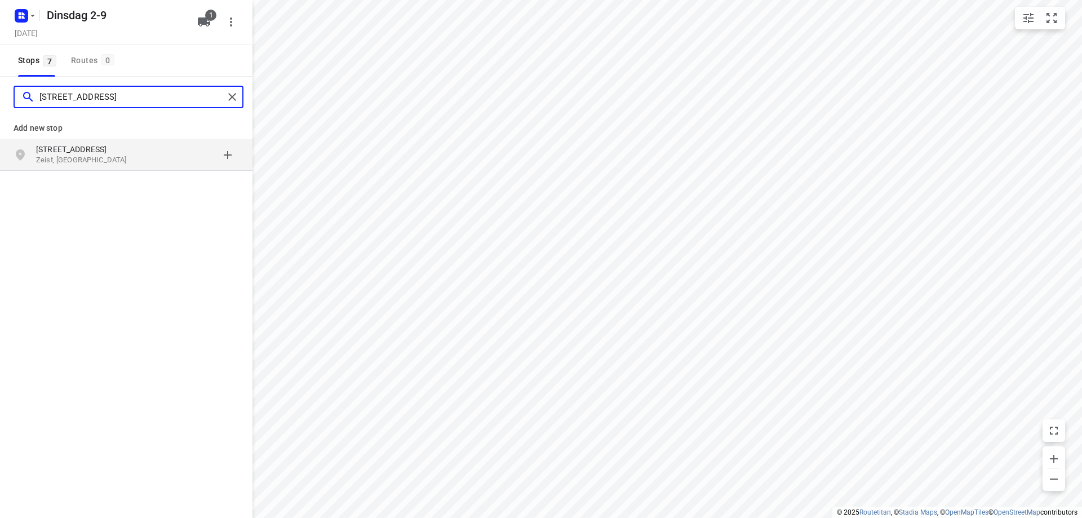
type input "[STREET_ADDRESS]"
click at [111, 158] on p "Zeist, [GEOGRAPHIC_DATA]" at bounding box center [88, 160] width 104 height 11
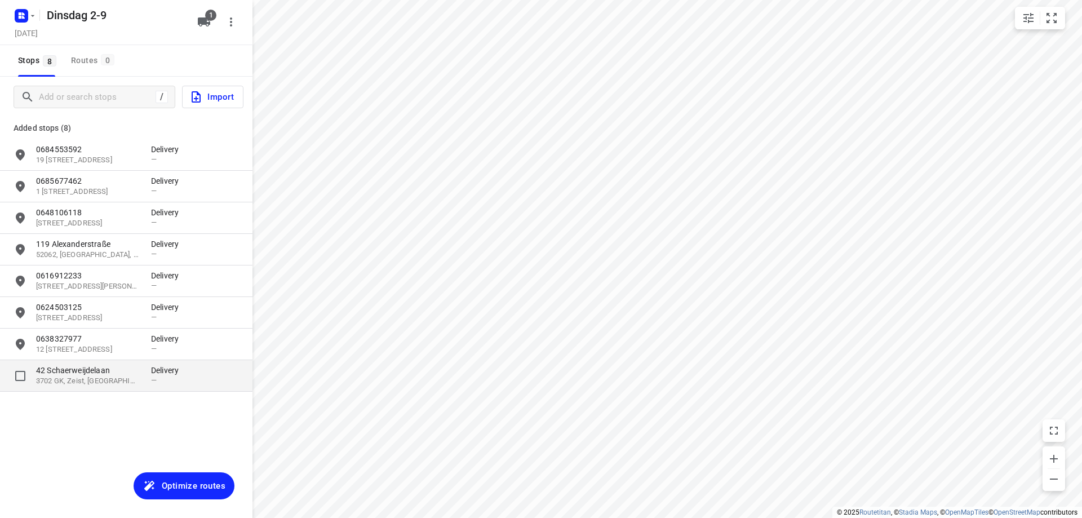
click at [158, 385] on div "Delivery —" at bounding box center [168, 376] width 34 height 22
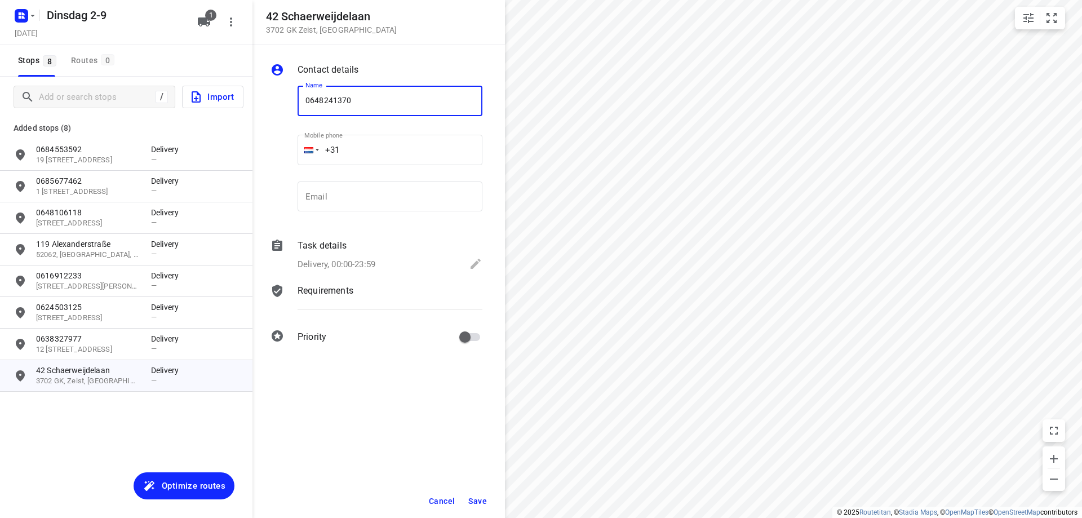
type input "0648241370"
click at [473, 500] on span "Save" at bounding box center [477, 501] width 19 height 9
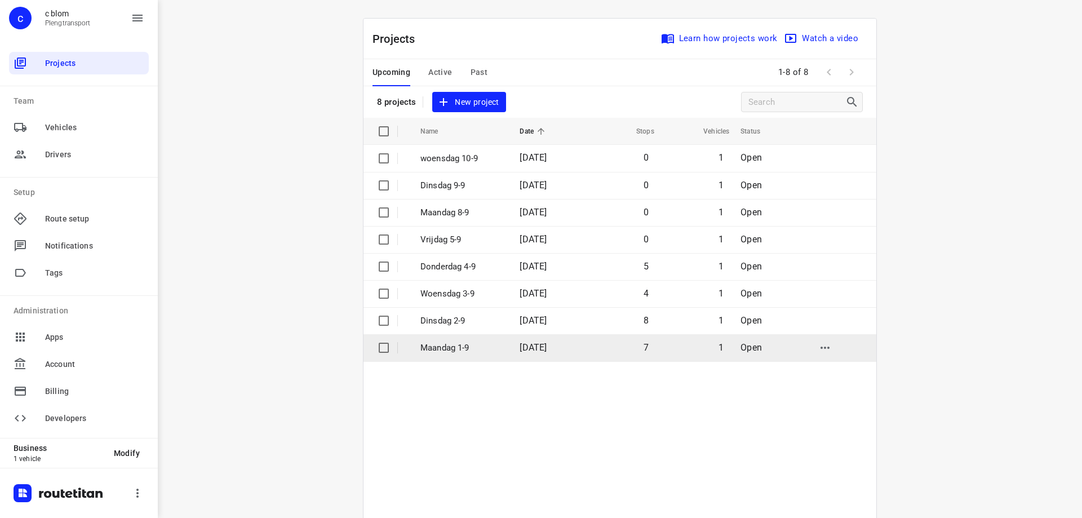
click at [474, 351] on p "Maandag 1-9" at bounding box center [461, 348] width 82 height 13
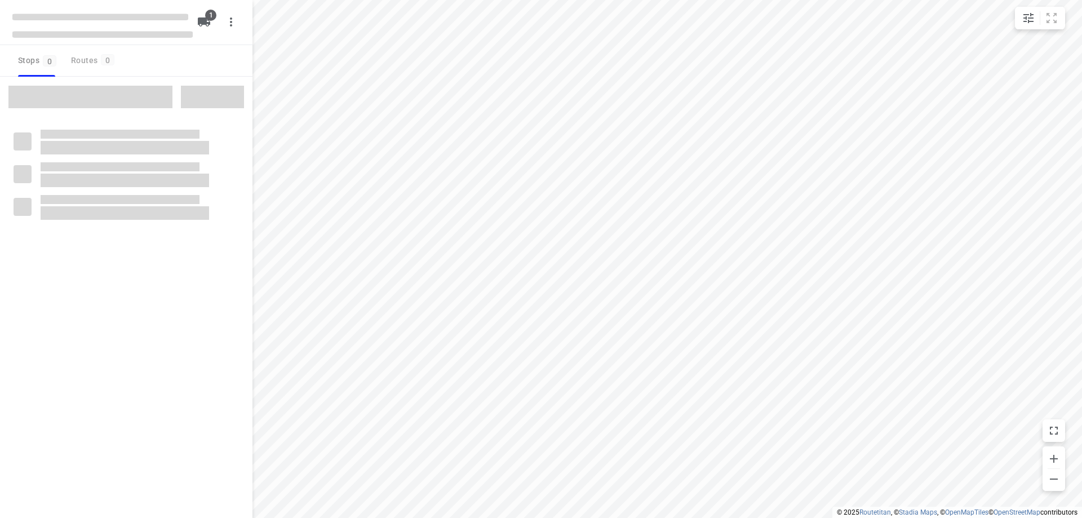
type input "distance"
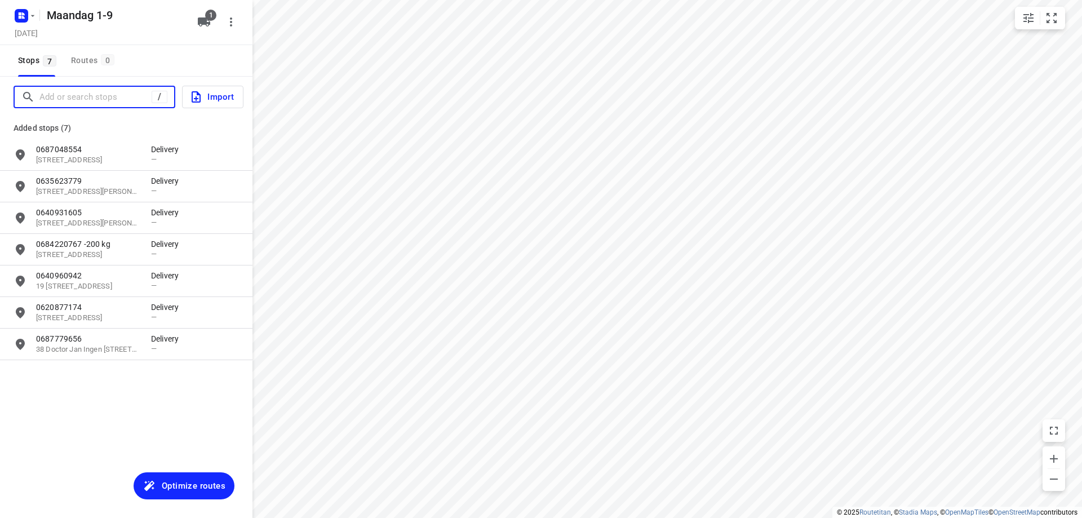
click at [125, 96] on input "Add or search stops" at bounding box center [95, 96] width 112 height 17
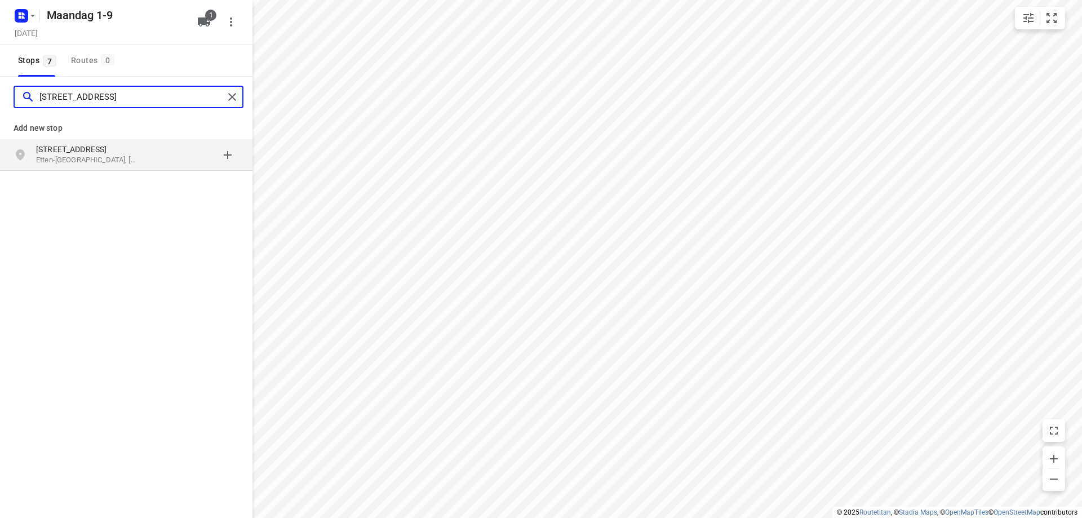
type input "[STREET_ADDRESS]"
click at [173, 159] on div "grid" at bounding box center [195, 155] width 88 height 23
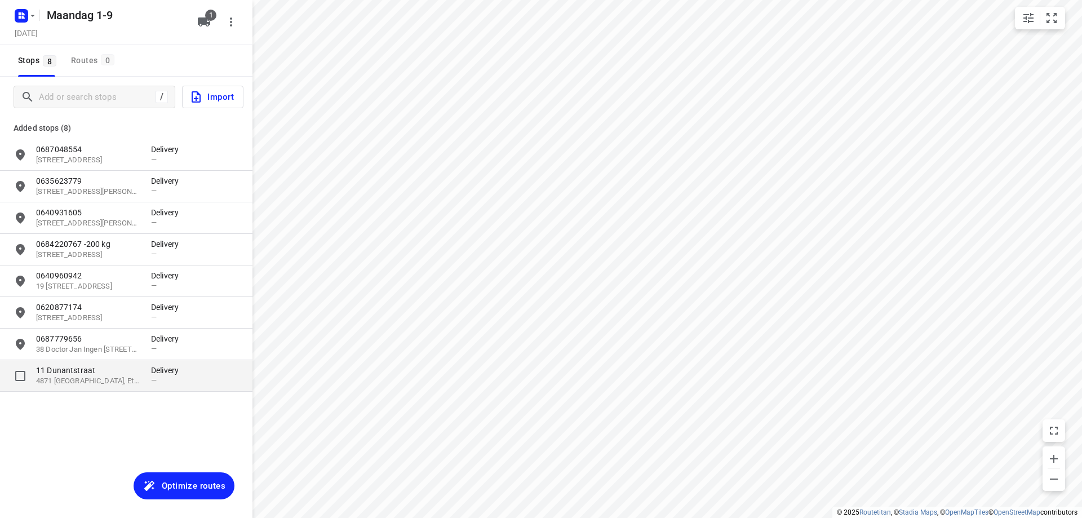
click at [130, 382] on p "4871 [GEOGRAPHIC_DATA], Etten-[GEOGRAPHIC_DATA], [GEOGRAPHIC_DATA]" at bounding box center [88, 381] width 104 height 11
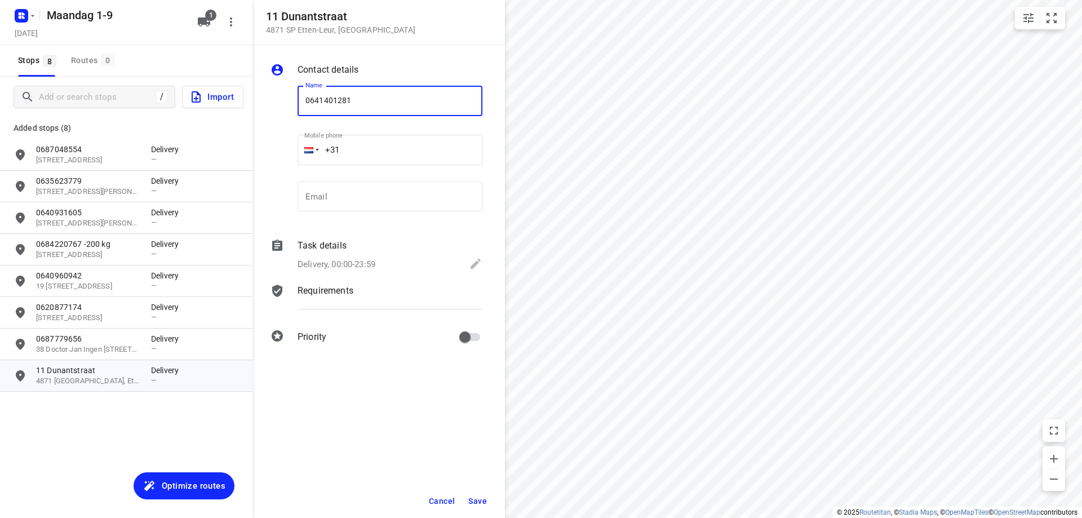
type input "0641401281"
click at [477, 500] on span "Save" at bounding box center [477, 501] width 19 height 9
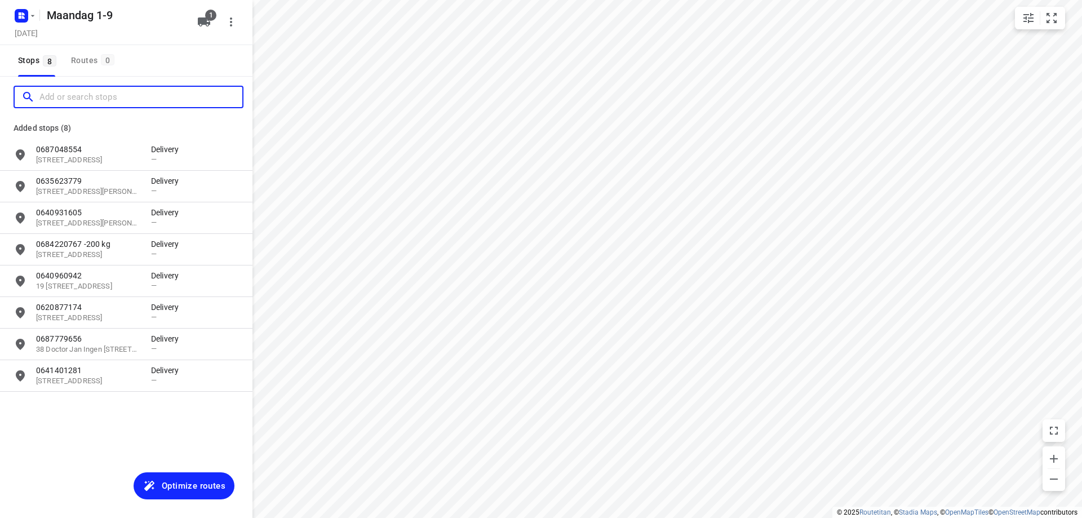
click at [77, 95] on input "Add or search stops" at bounding box center [140, 96] width 203 height 17
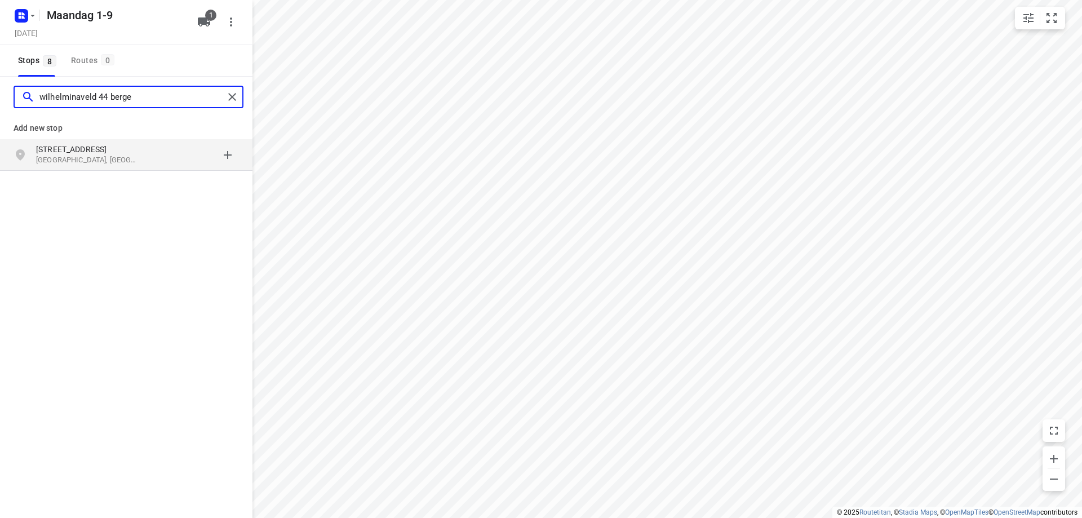
type input "wilhelminaveld 44 berge"
click at [88, 148] on p "[STREET_ADDRESS]" at bounding box center [88, 149] width 104 height 11
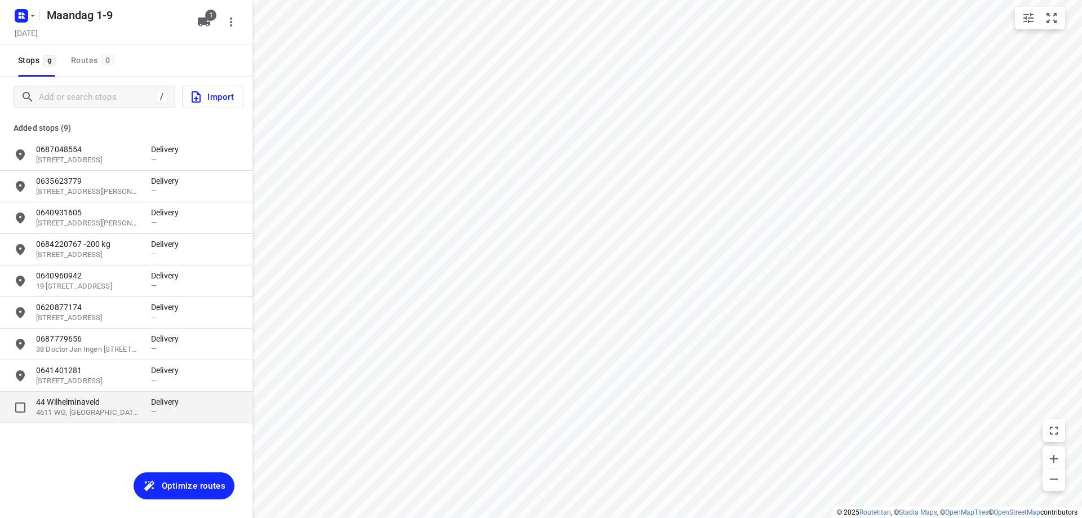
click at [92, 401] on p "44 Wilhelminaveld" at bounding box center [88, 401] width 104 height 11
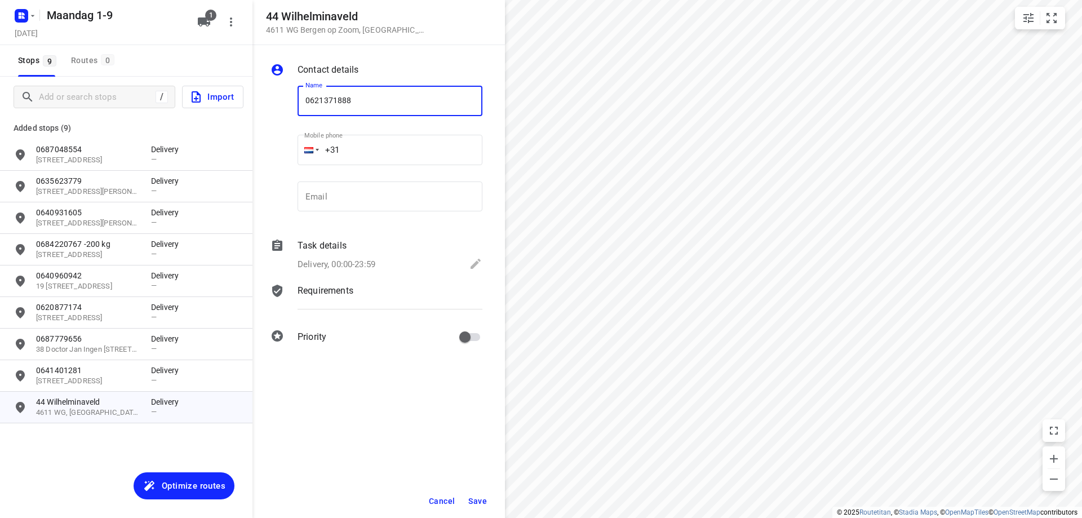
type input "0621371888"
click at [478, 504] on span "Save" at bounding box center [477, 501] width 19 height 9
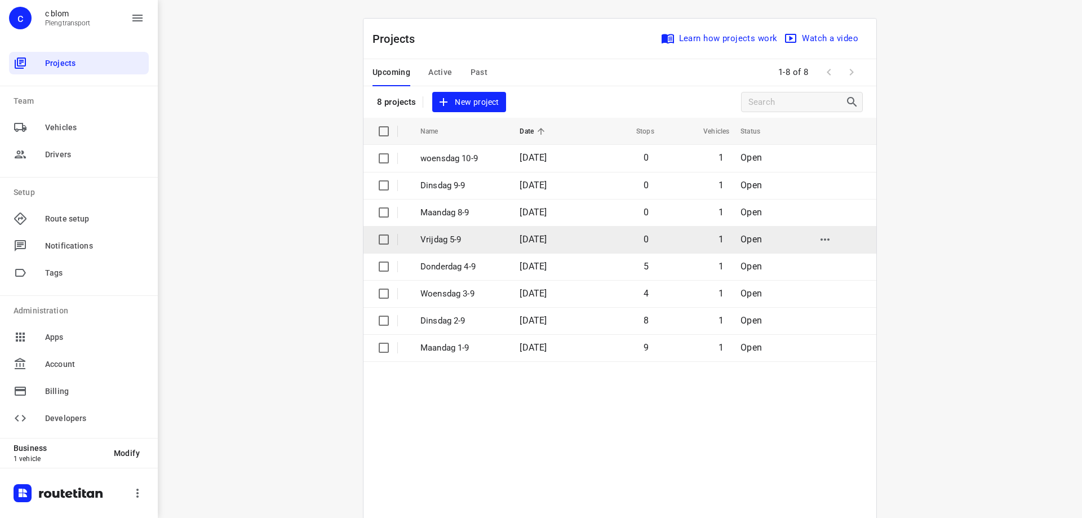
click at [619, 232] on td "0" at bounding box center [620, 239] width 73 height 27
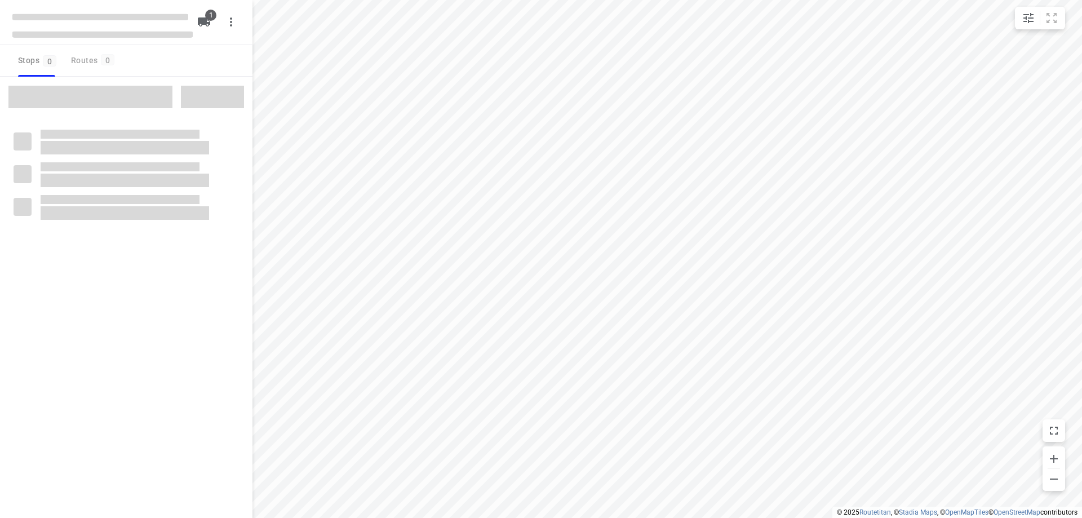
type input "distance"
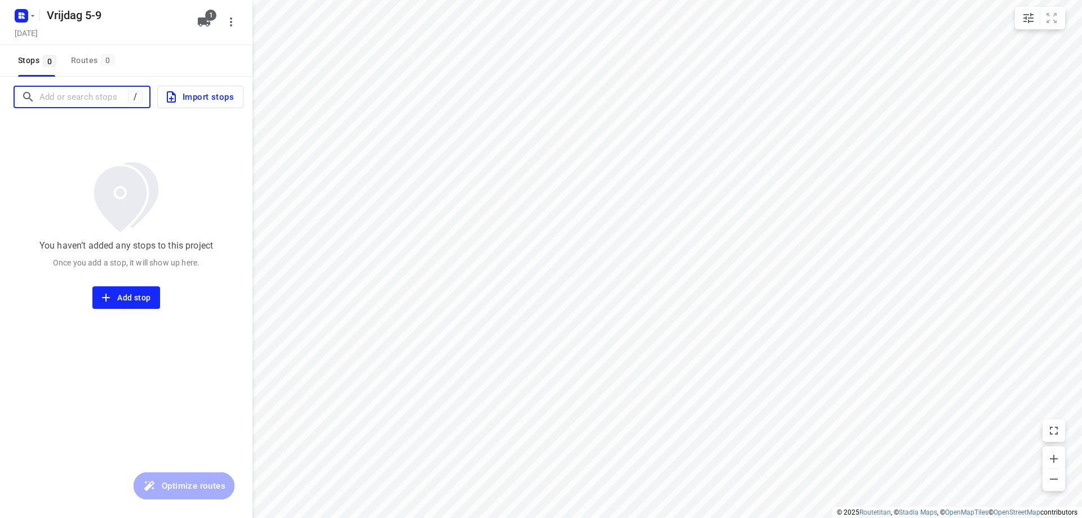
click at [74, 100] on input "Add or search stops" at bounding box center [83, 96] width 88 height 17
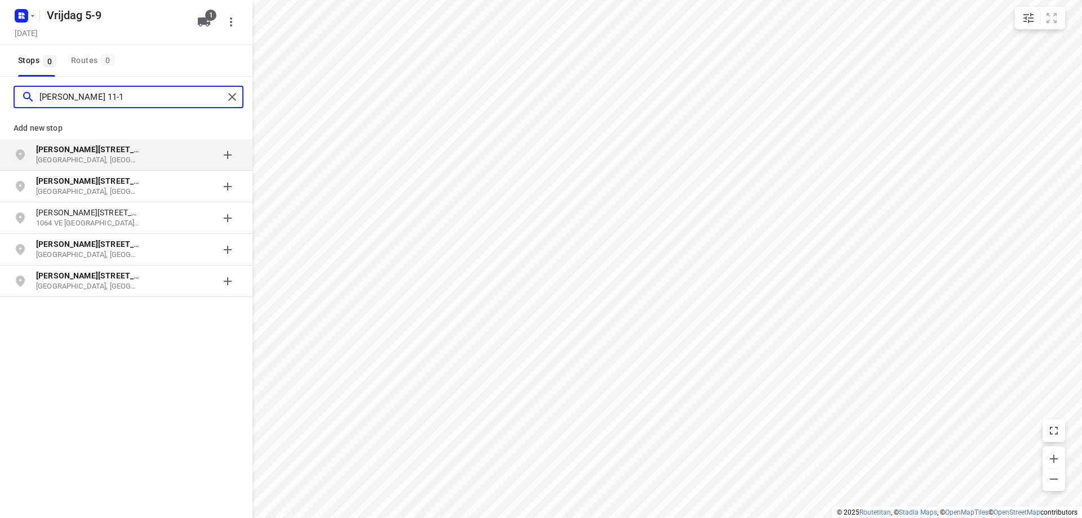
type input "[PERSON_NAME] 11-1"
click at [94, 158] on p "[GEOGRAPHIC_DATA], [GEOGRAPHIC_DATA]" at bounding box center [88, 160] width 104 height 11
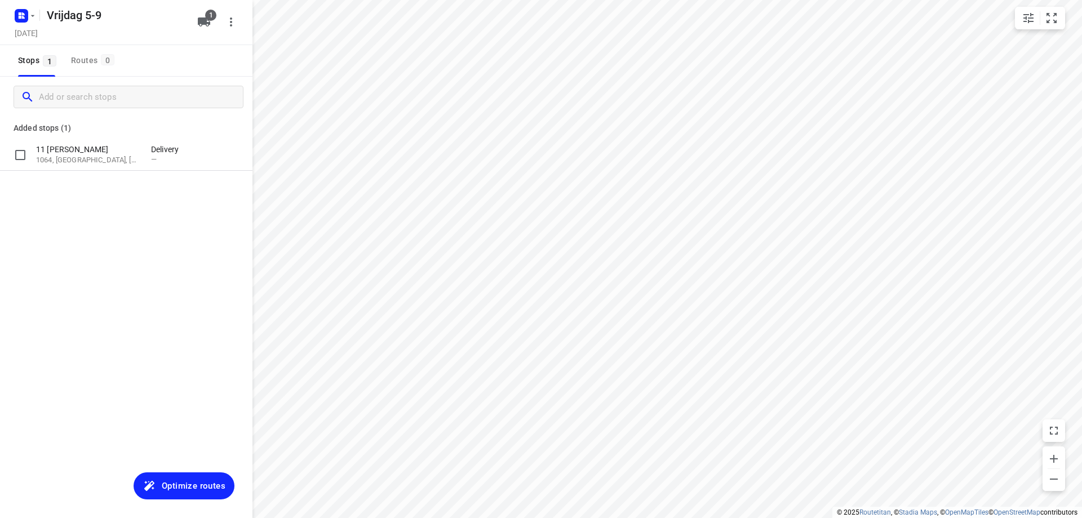
click at [94, 158] on p "1064, [GEOGRAPHIC_DATA], [GEOGRAPHIC_DATA]" at bounding box center [88, 160] width 104 height 11
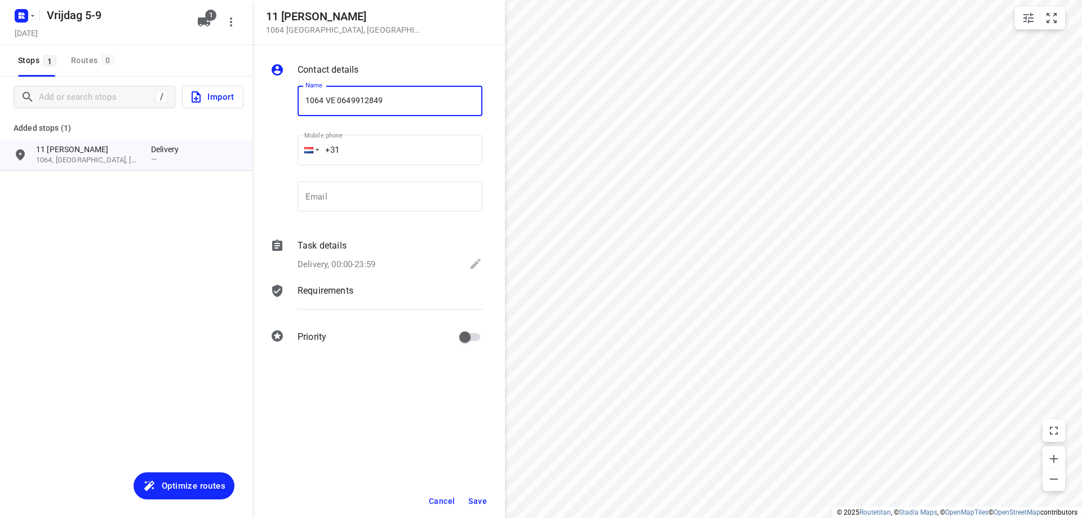
type input "1064 VE 0649912849"
click at [486, 498] on span "Save" at bounding box center [477, 501] width 19 height 9
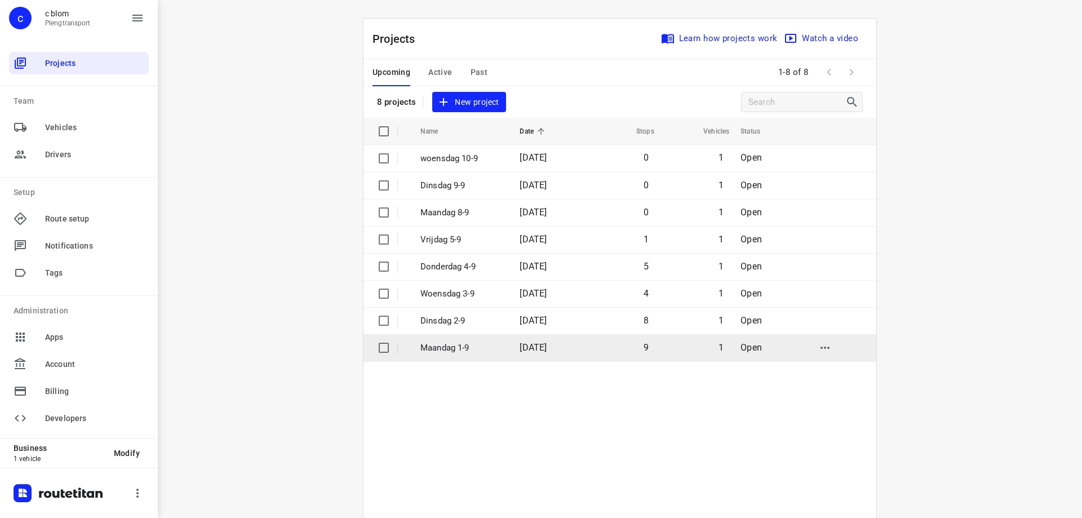
click at [503, 349] on td "Maandag 1-9" at bounding box center [459, 347] width 101 height 27
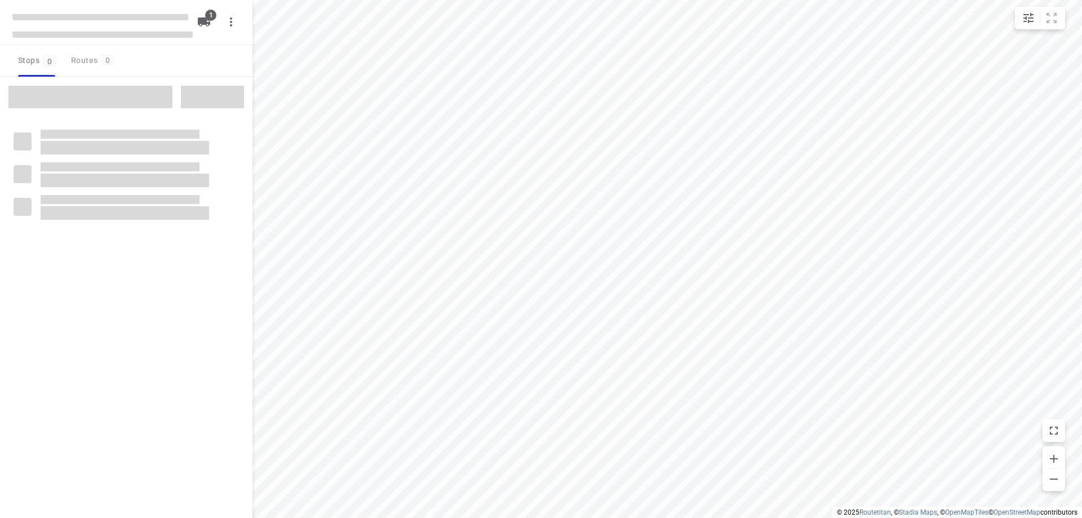
type input "distance"
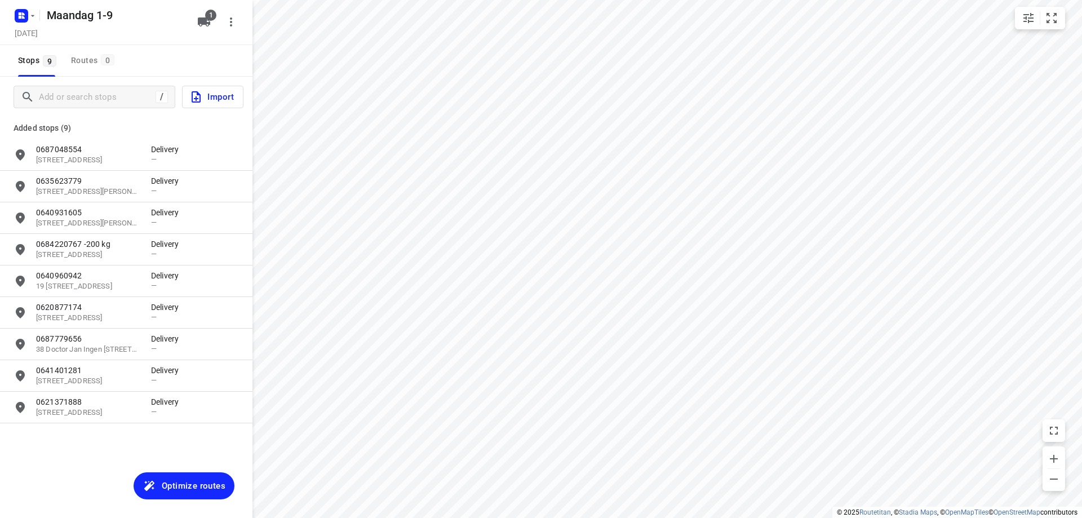
click at [184, 479] on span "Optimize routes" at bounding box center [194, 486] width 64 height 15
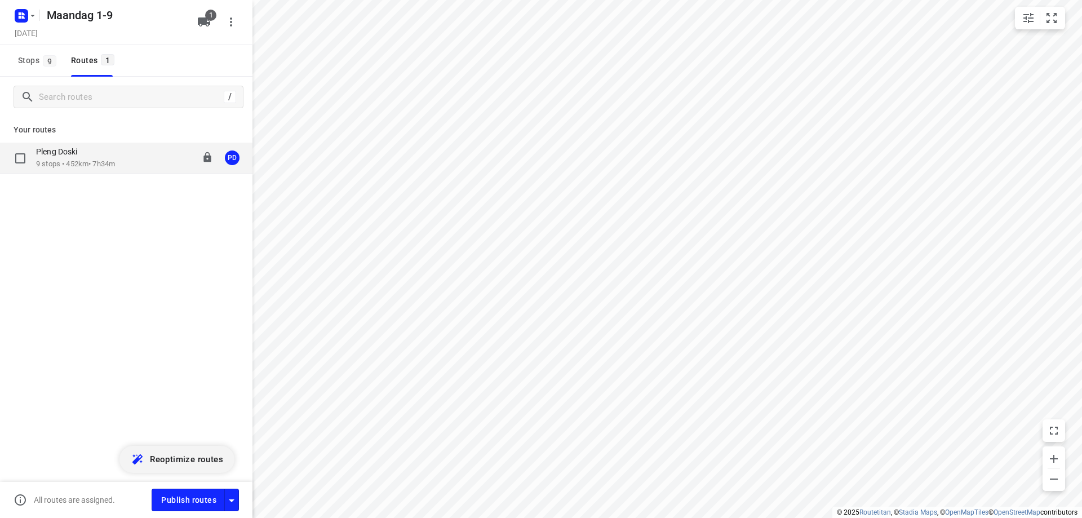
click at [72, 174] on div "Pleng Doski 9 stops • 452km • 7h34m 08:00-15:34 PD" at bounding box center [126, 159] width 253 height 32
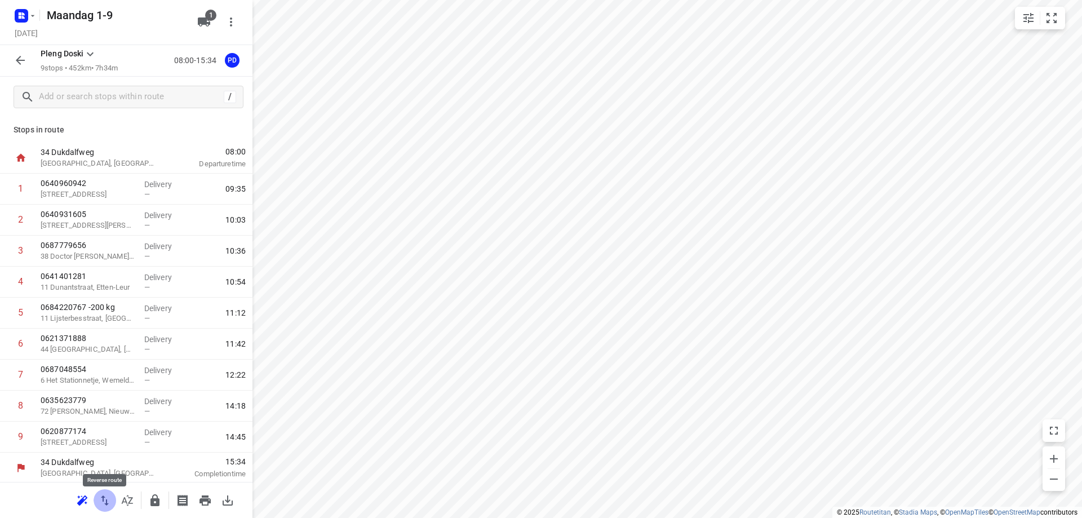
click at [102, 502] on icon "button" at bounding box center [105, 501] width 14 height 14
click at [203, 497] on icon "button" at bounding box center [205, 500] width 11 height 10
click at [119, 97] on input "text" at bounding box center [129, 96] width 180 height 17
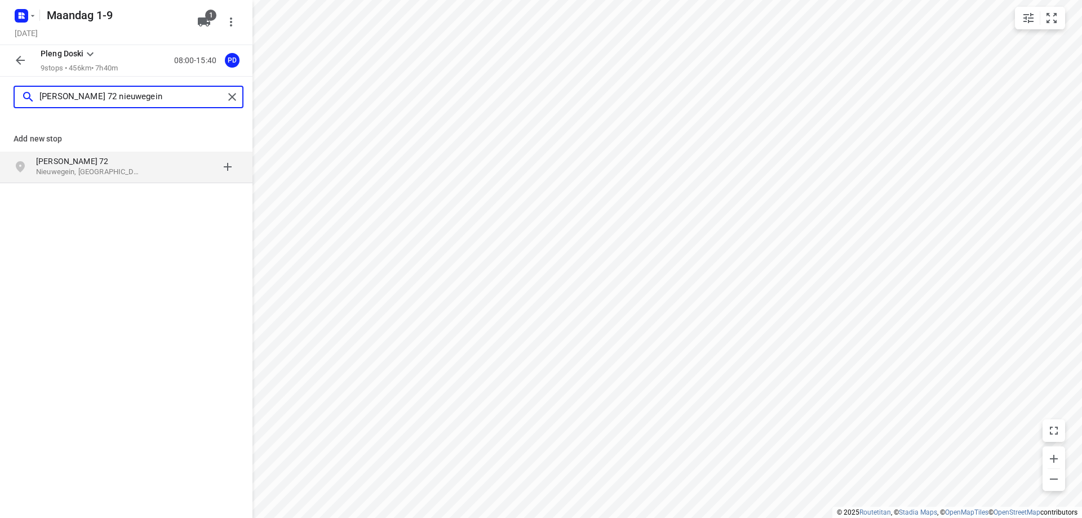
type input "[PERSON_NAME] 72 nieuwegein"
click at [95, 163] on p "[PERSON_NAME] 72" at bounding box center [88, 161] width 104 height 11
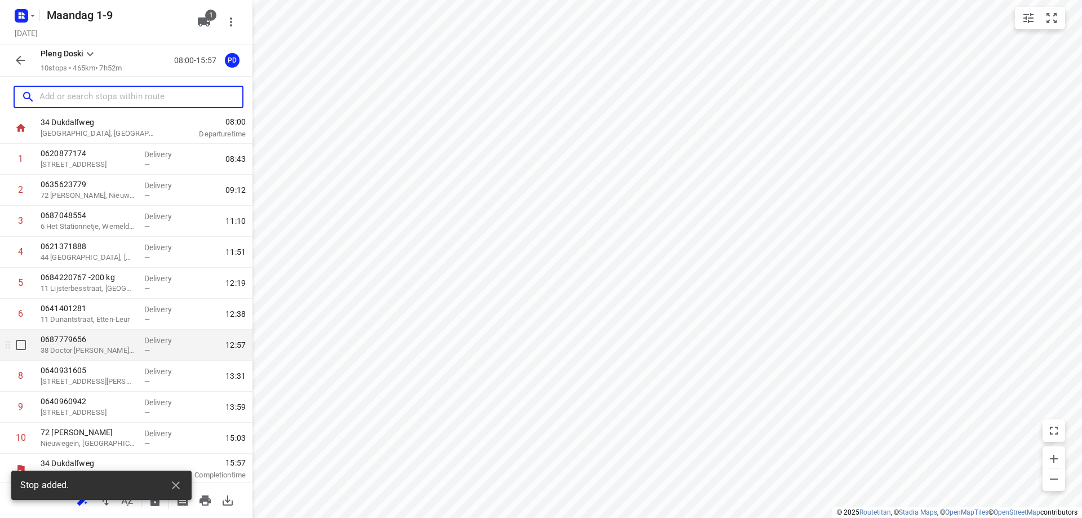
scroll to position [33, 0]
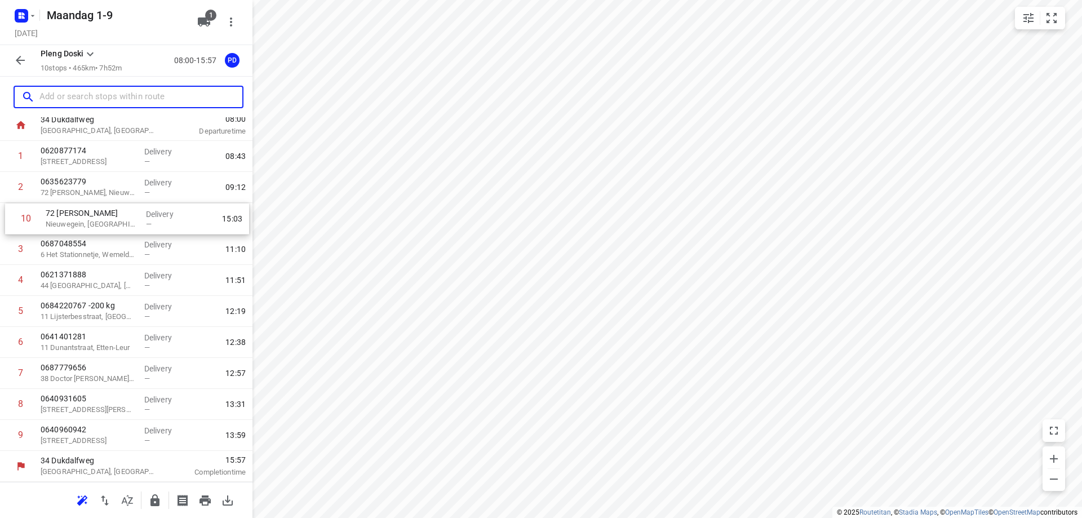
drag, startPoint x: 135, startPoint y: 441, endPoint x: 140, endPoint y: 222, distance: 219.3
click at [140, 222] on div "1 0620877174 132 Schepersweg, Breukelen Delivery — 08:43 2 0635623779 72 [PERSO…" at bounding box center [126, 296] width 253 height 310
click at [153, 220] on div "—" at bounding box center [165, 223] width 42 height 8
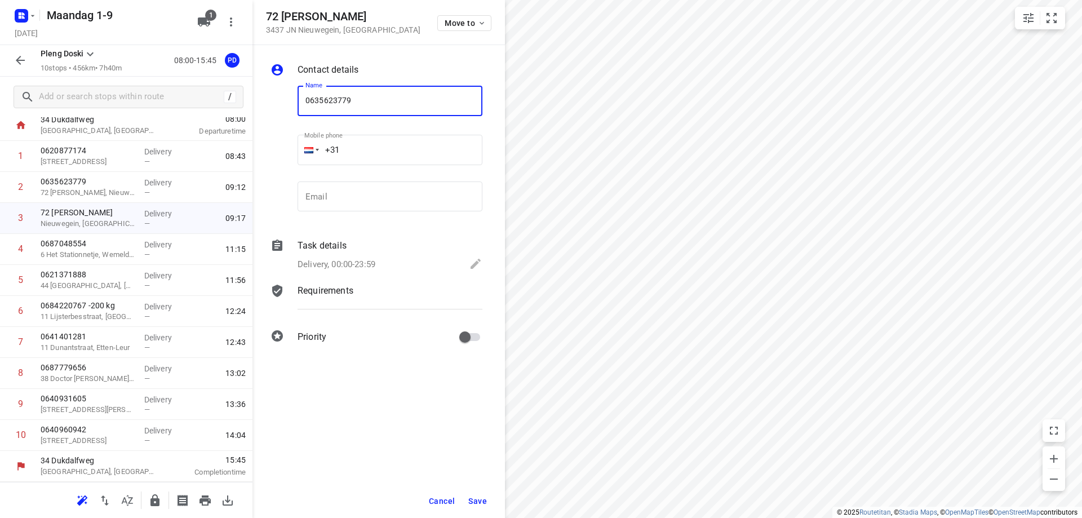
type input "0635623779"
click at [483, 493] on button "Save" at bounding box center [478, 501] width 28 height 20
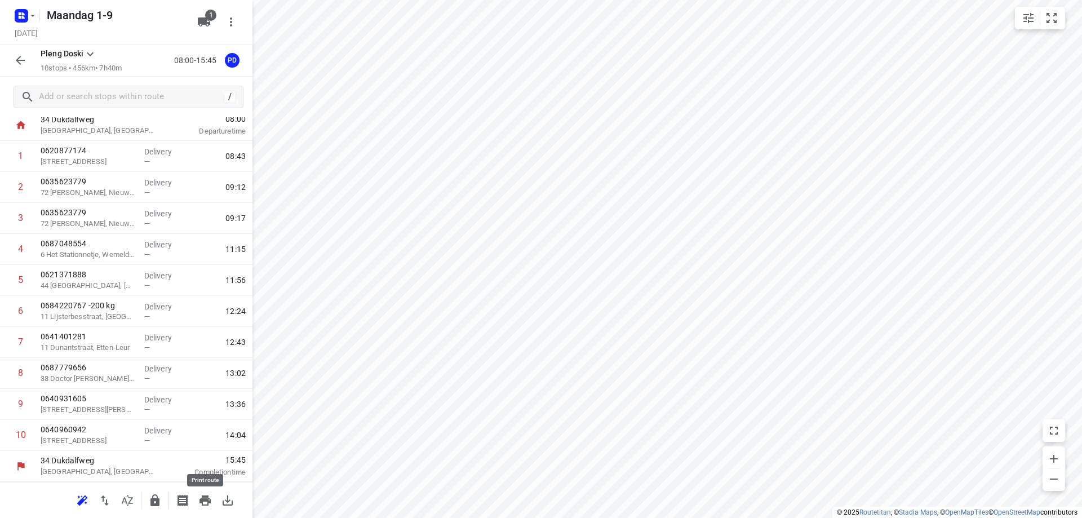
click at [205, 498] on icon "button" at bounding box center [205, 500] width 11 height 10
